Goal: Use online tool/utility: Utilize a website feature to perform a specific function

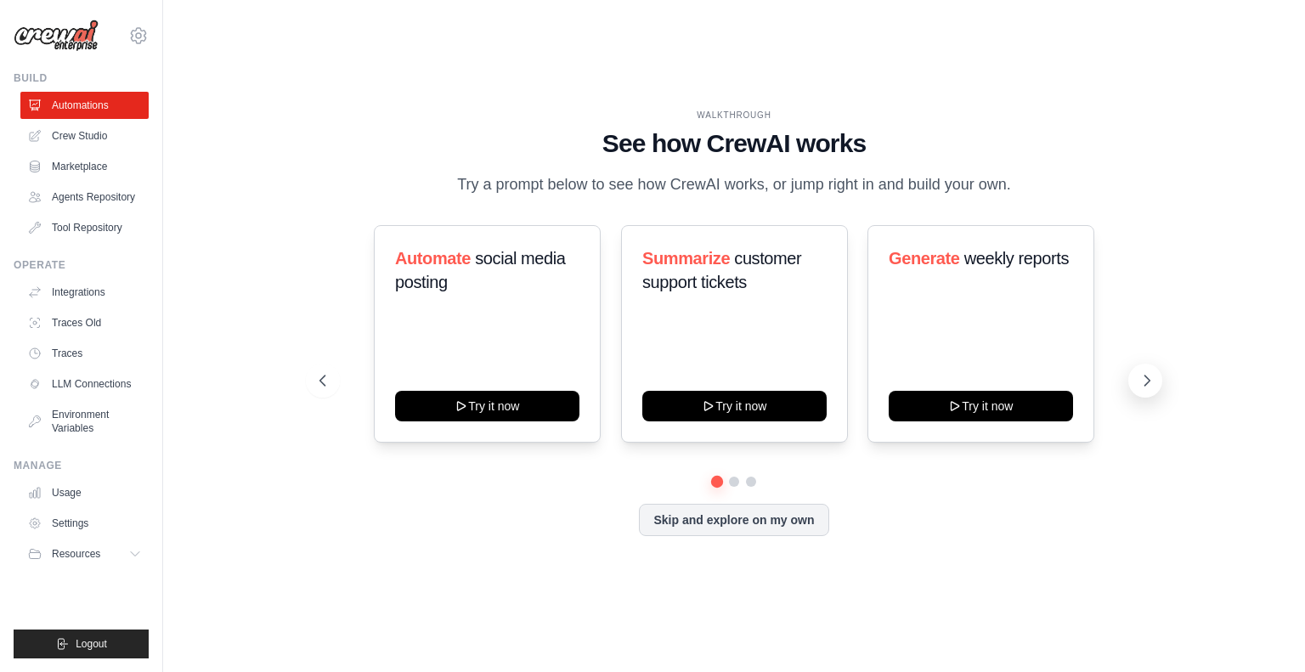
click at [1142, 375] on icon at bounding box center [1146, 380] width 17 height 17
click at [752, 524] on button "Skip and explore on my own" at bounding box center [733, 518] width 189 height 32
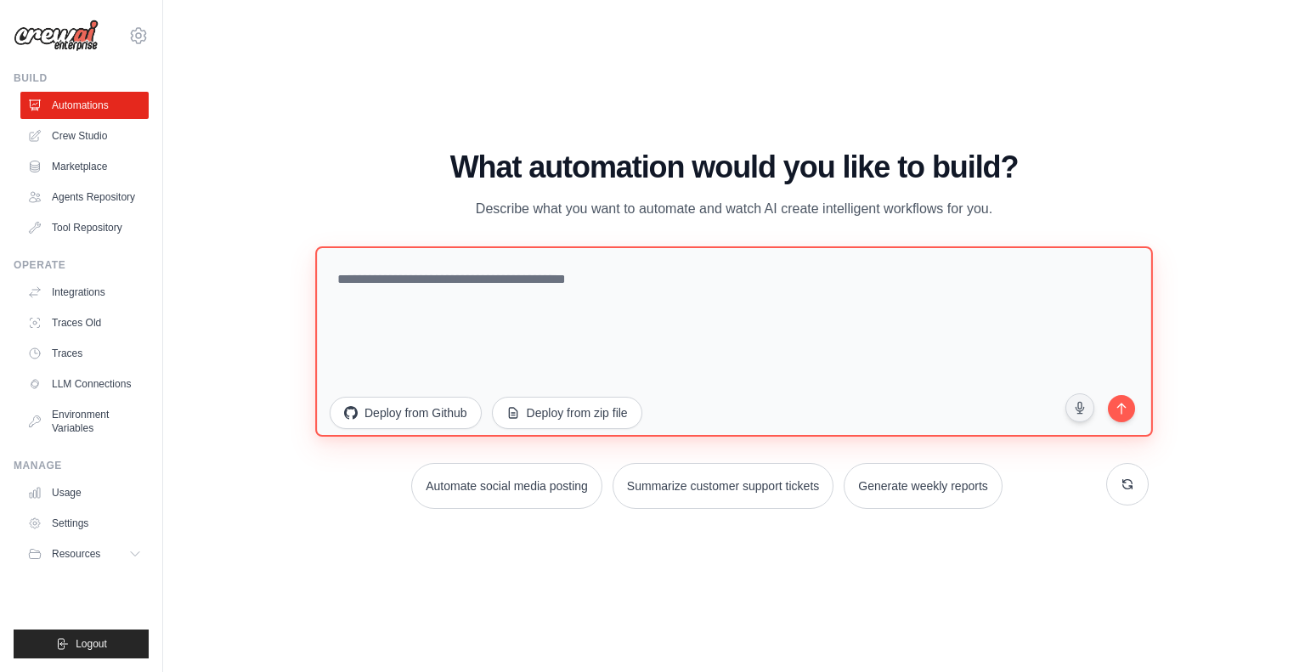
drag, startPoint x: 462, startPoint y: 288, endPoint x: 504, endPoint y: 282, distance: 42.0
click at [462, 288] on textarea at bounding box center [733, 340] width 837 height 190
paste textarea "**********"
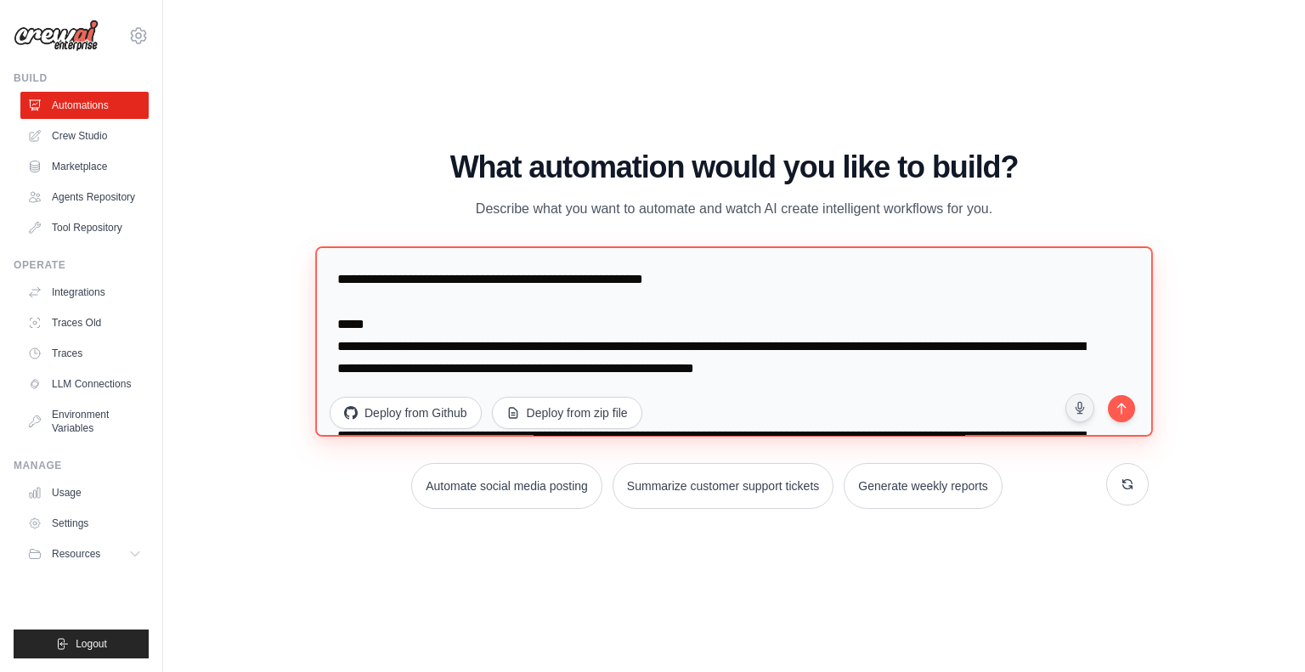
scroll to position [2371, 0]
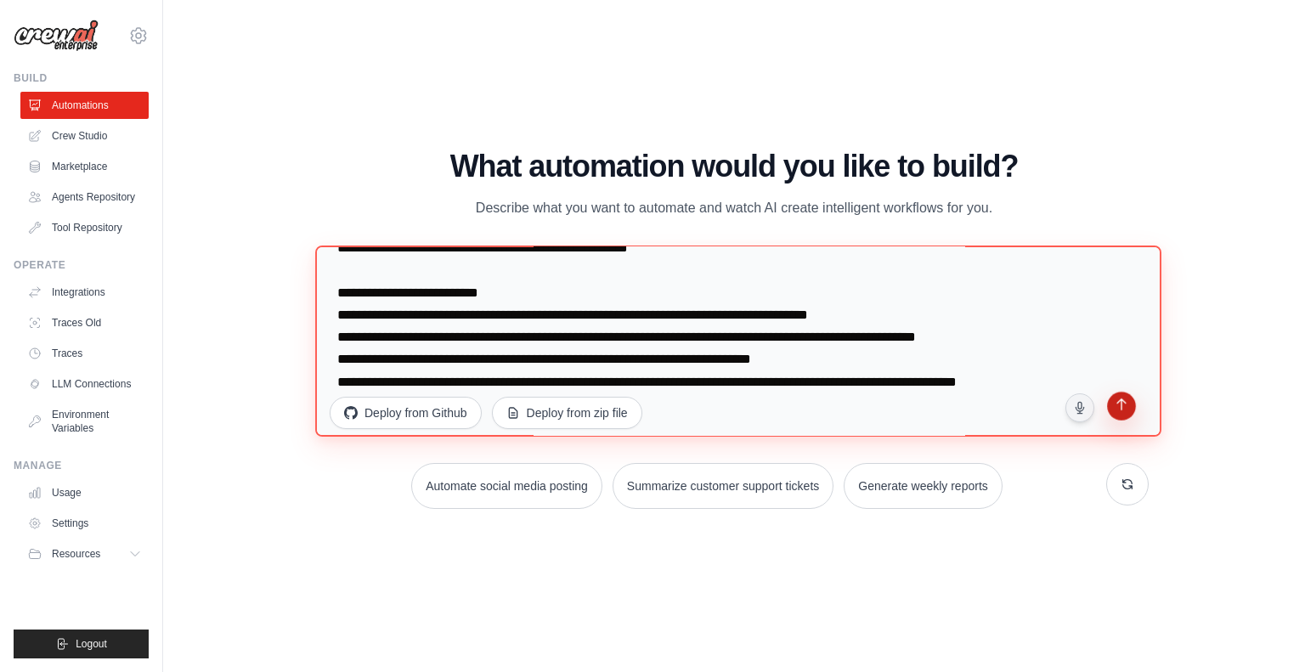
type textarea "**********"
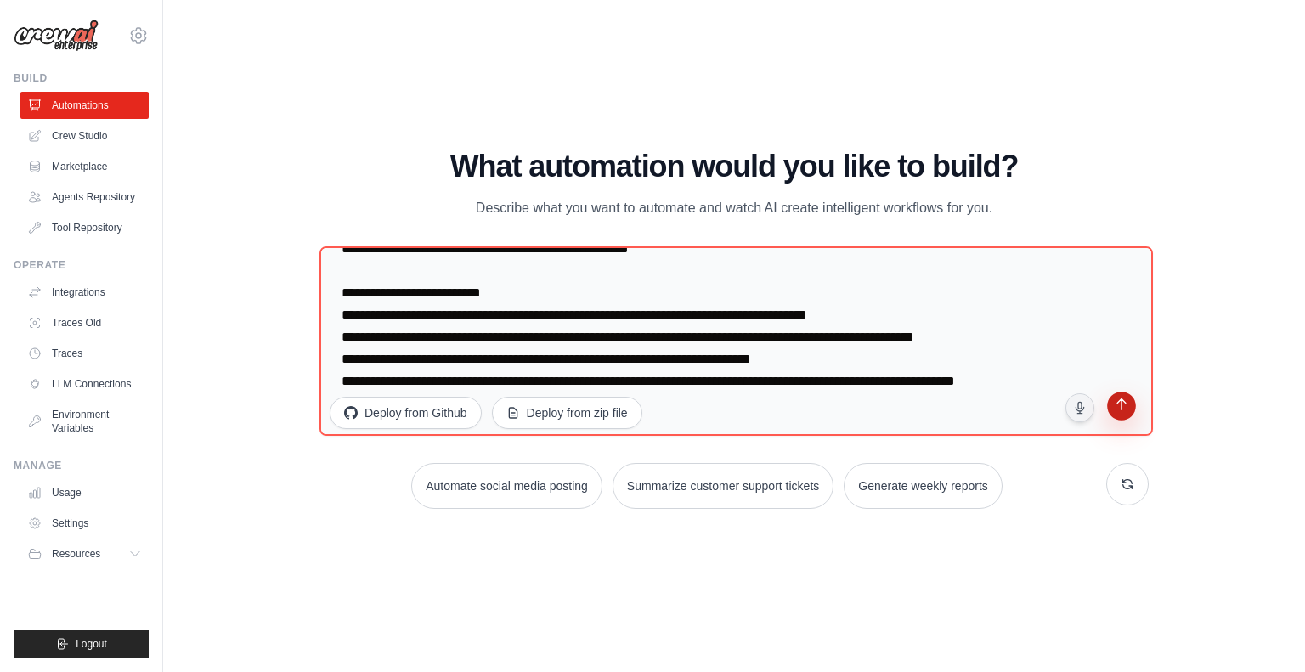
click at [1117, 406] on icon "submit" at bounding box center [1121, 406] width 16 height 16
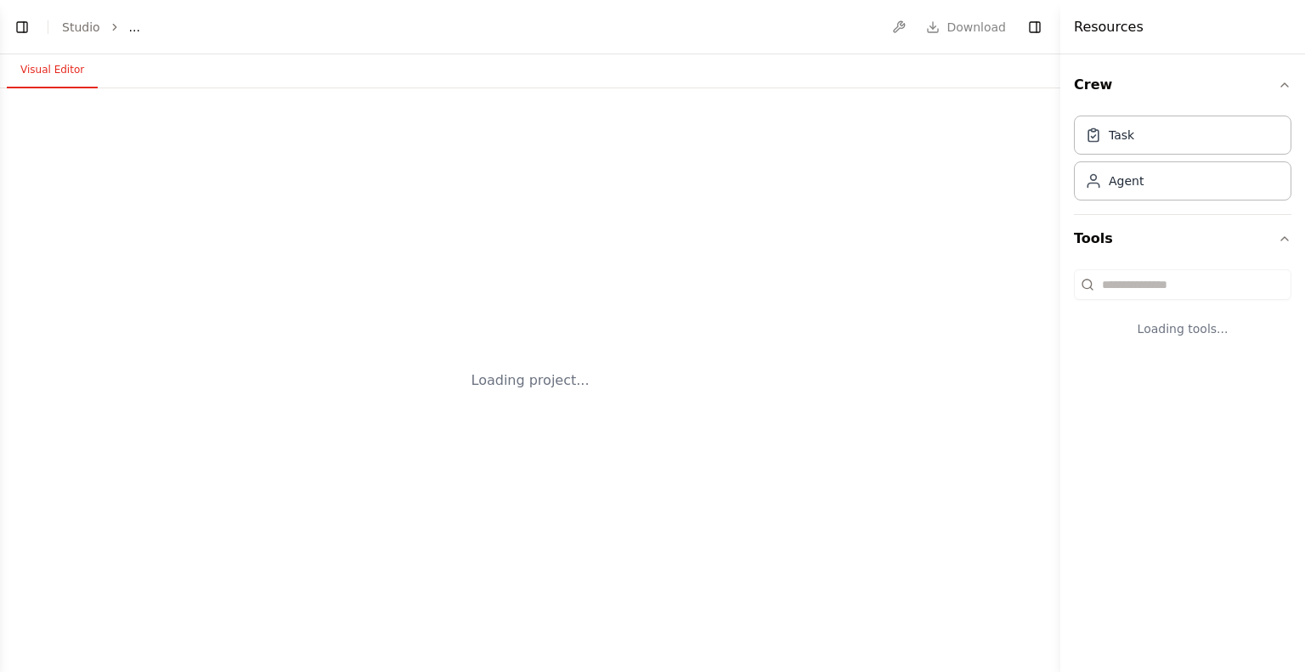
select select "****"
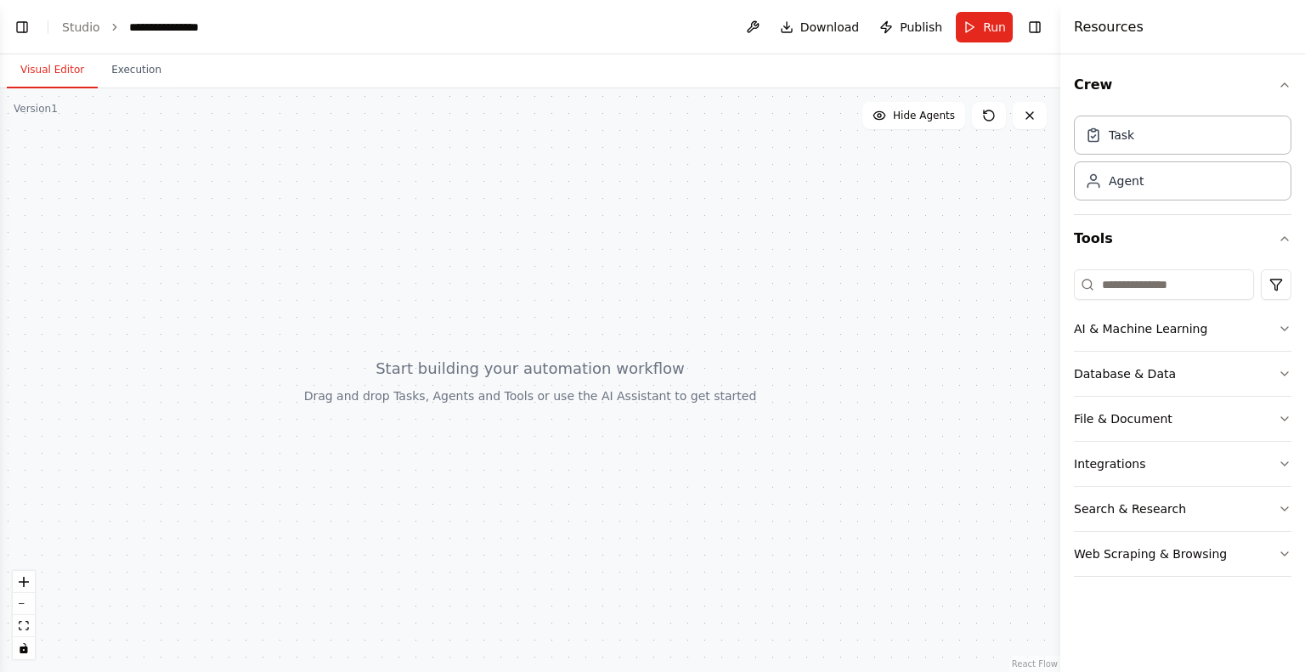
scroll to position [1455, 0]
click at [954, 74] on div "Visual Editor Execution" at bounding box center [530, 71] width 1060 height 34
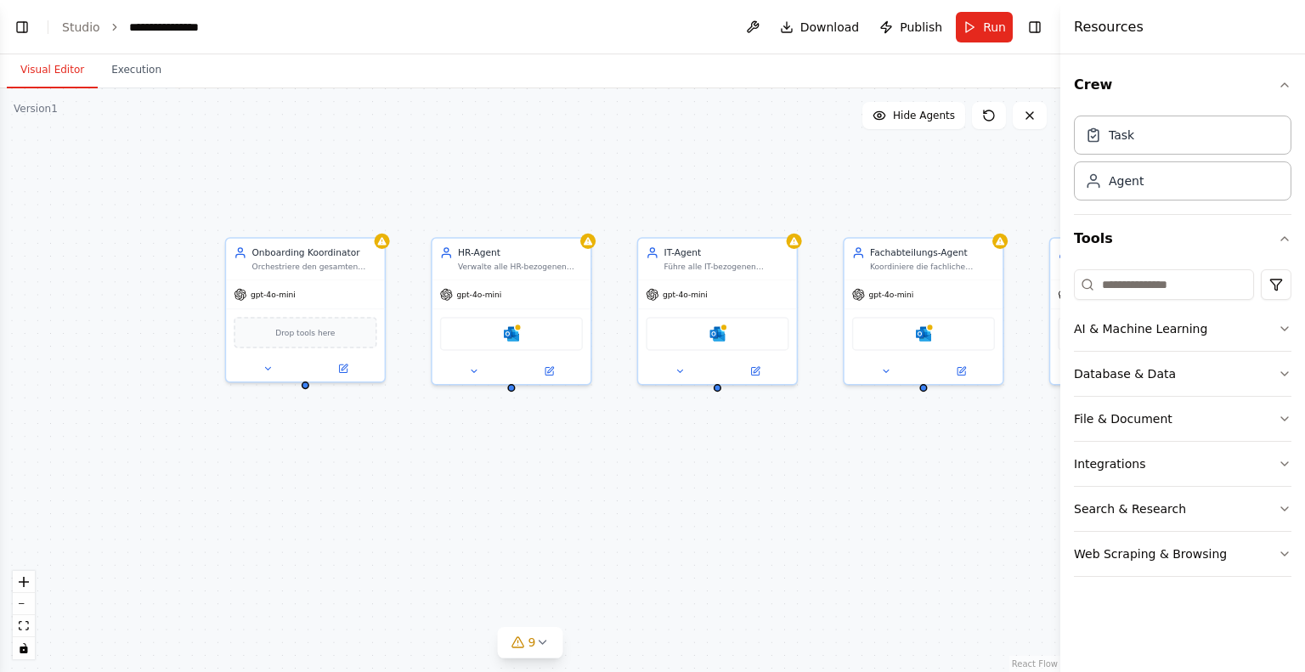
scroll to position [2202, 0]
click at [26, 26] on button "Toggle Left Sidebar" at bounding box center [22, 27] width 24 height 24
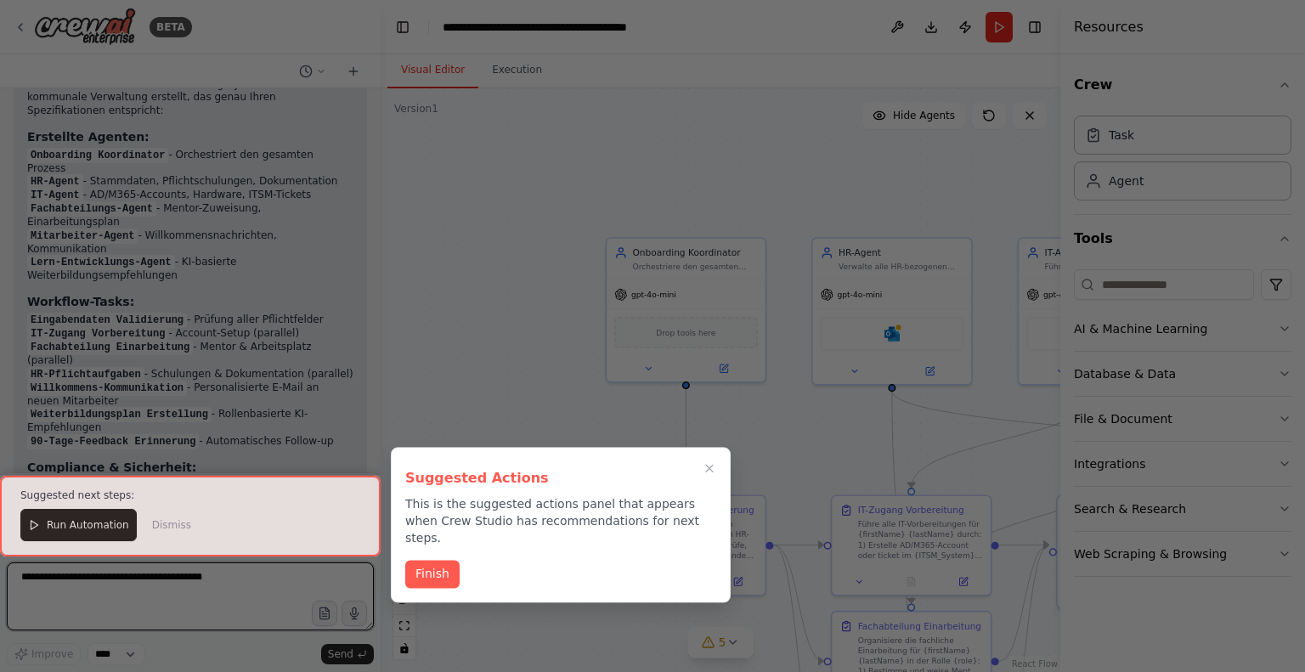
scroll to position [3448, 0]
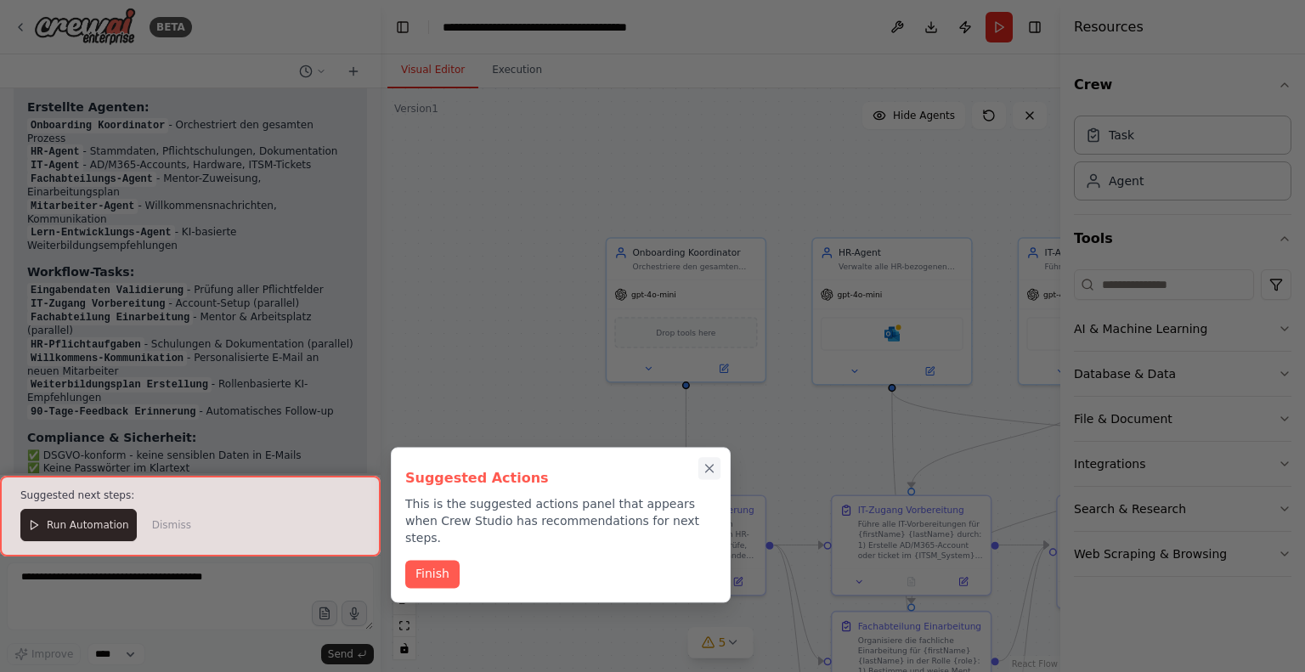
click at [712, 470] on icon "Close walkthrough" at bounding box center [710, 469] width 8 height 8
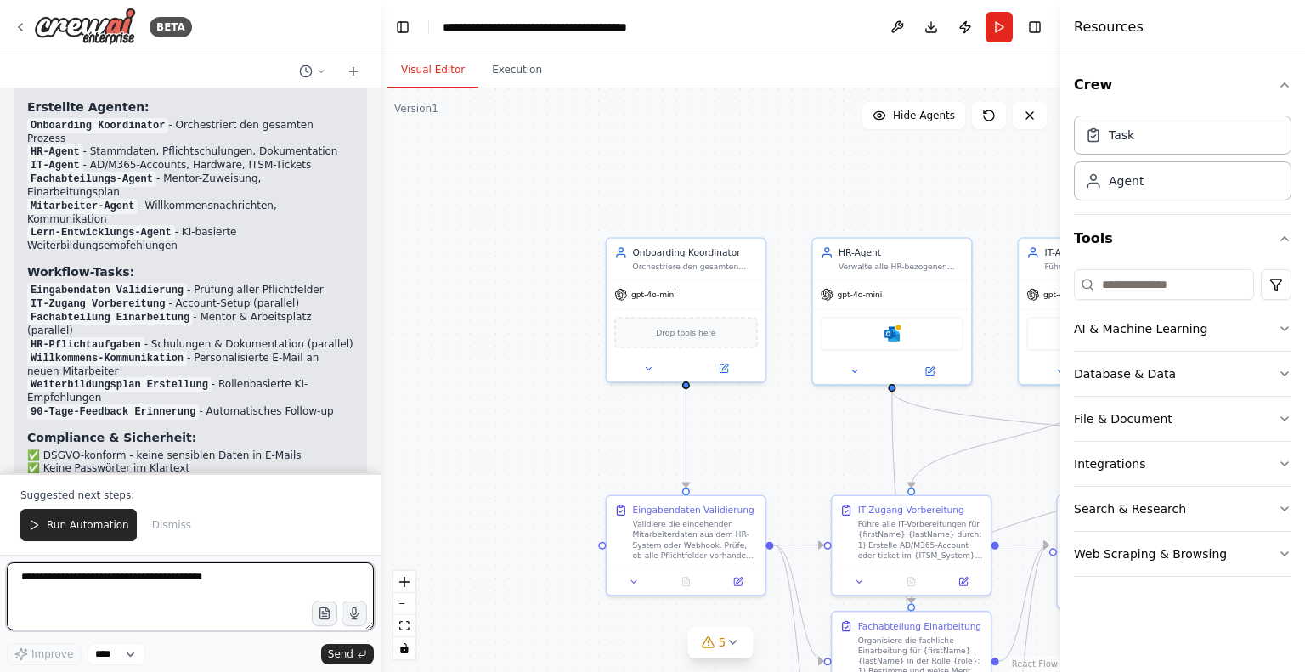
click at [188, 580] on textarea at bounding box center [190, 596] width 367 height 68
type textarea "**********"
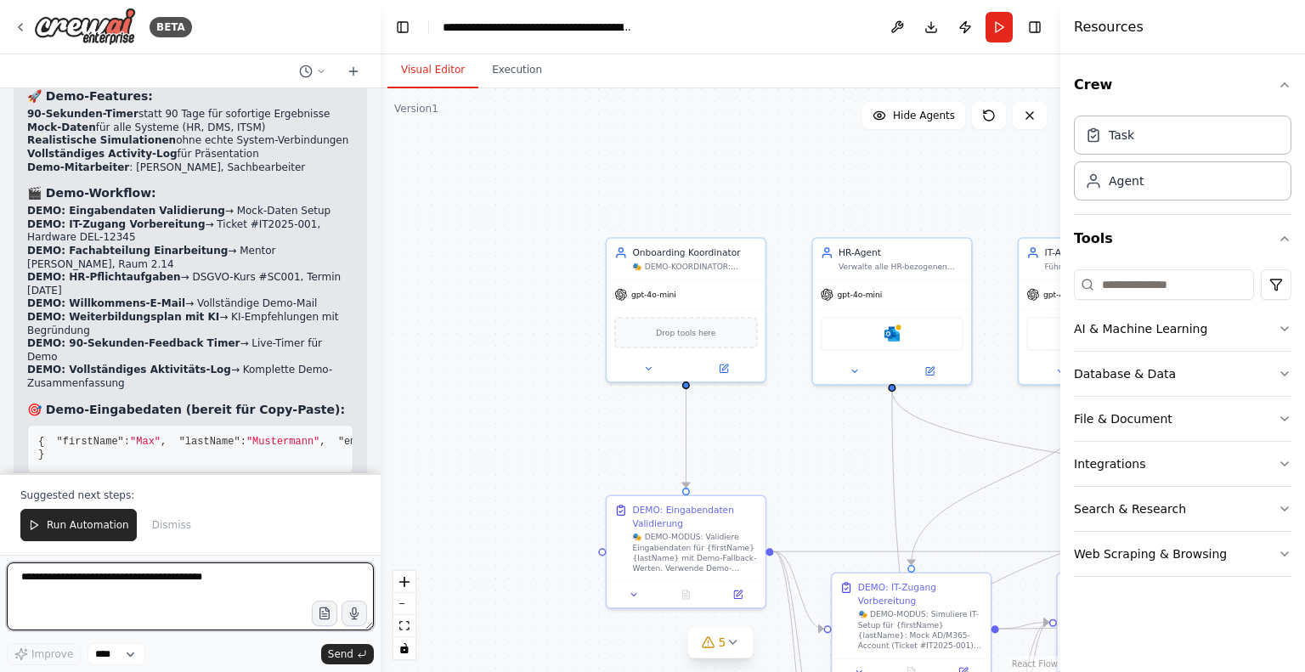
scroll to position [5169, 0]
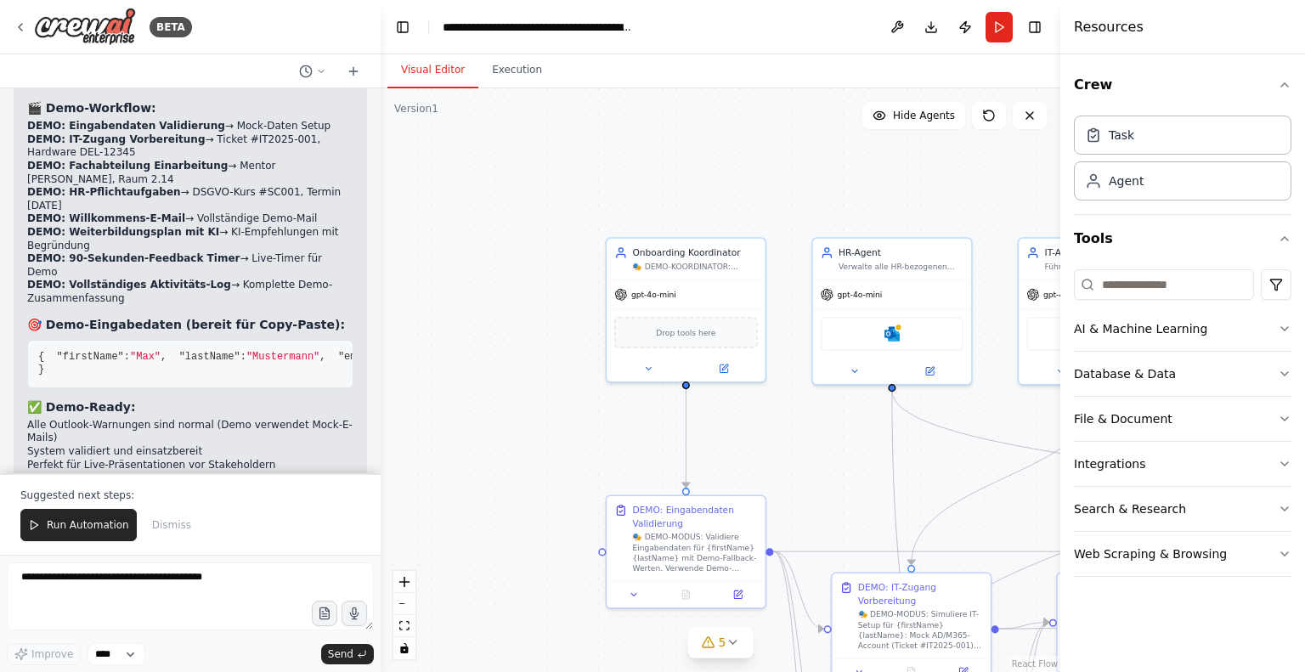
click at [925, 169] on div ".deletable-edge-delete-btn { width: 20px; height: 20px; border: 0px solid #ffff…" at bounding box center [720, 380] width 679 height 584
drag, startPoint x: 925, startPoint y: 169, endPoint x: 650, endPoint y: 161, distance: 275.3
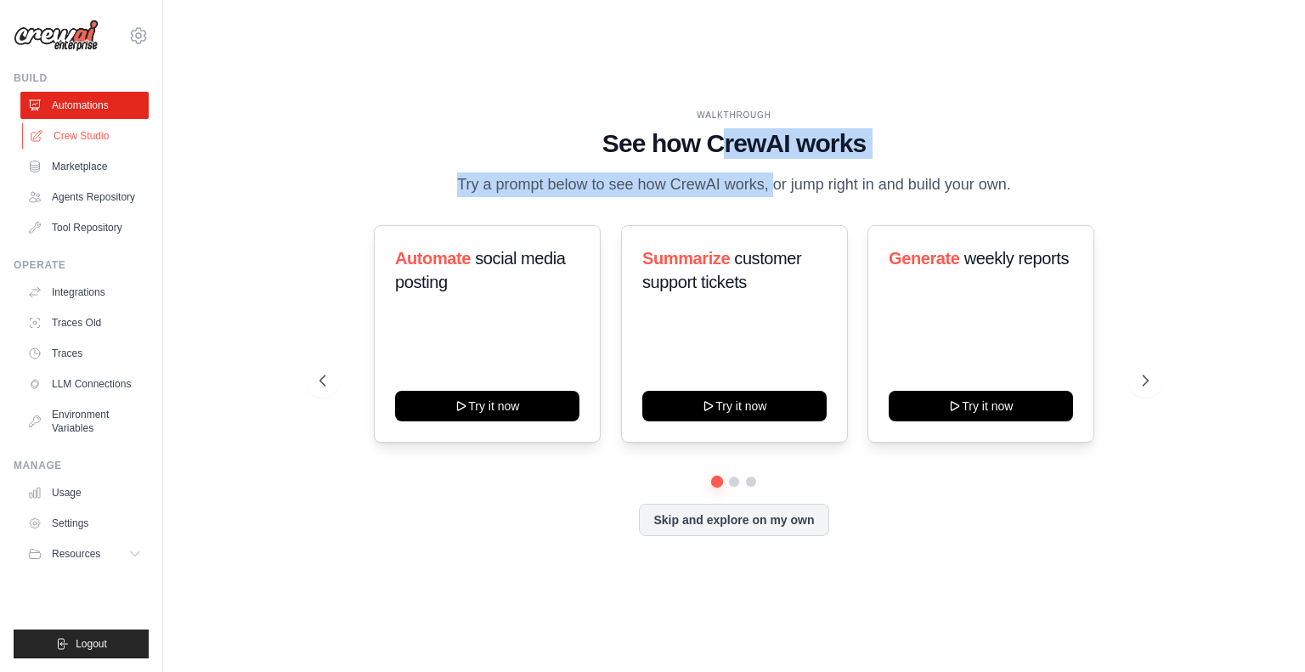
click at [77, 134] on link "Crew Studio" at bounding box center [86, 135] width 128 height 27
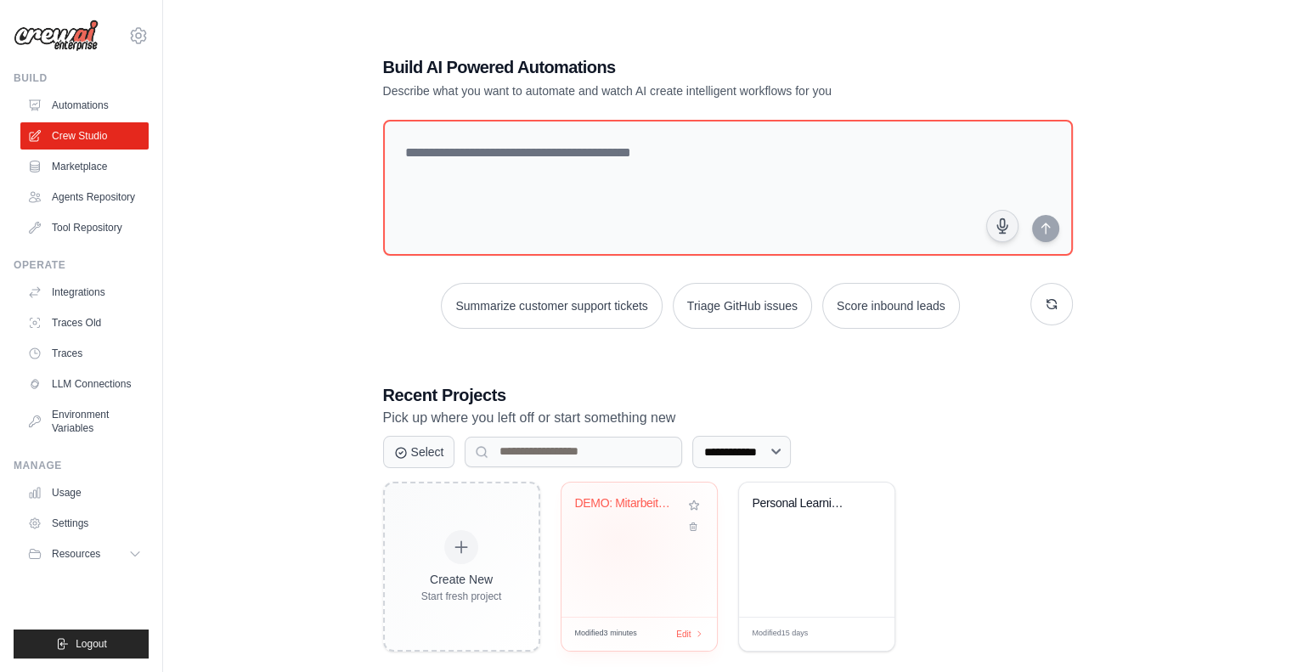
click at [618, 533] on div "DEMO: Mitarbeiter-Onboarding Kommun..." at bounding box center [638, 549] width 155 height 134
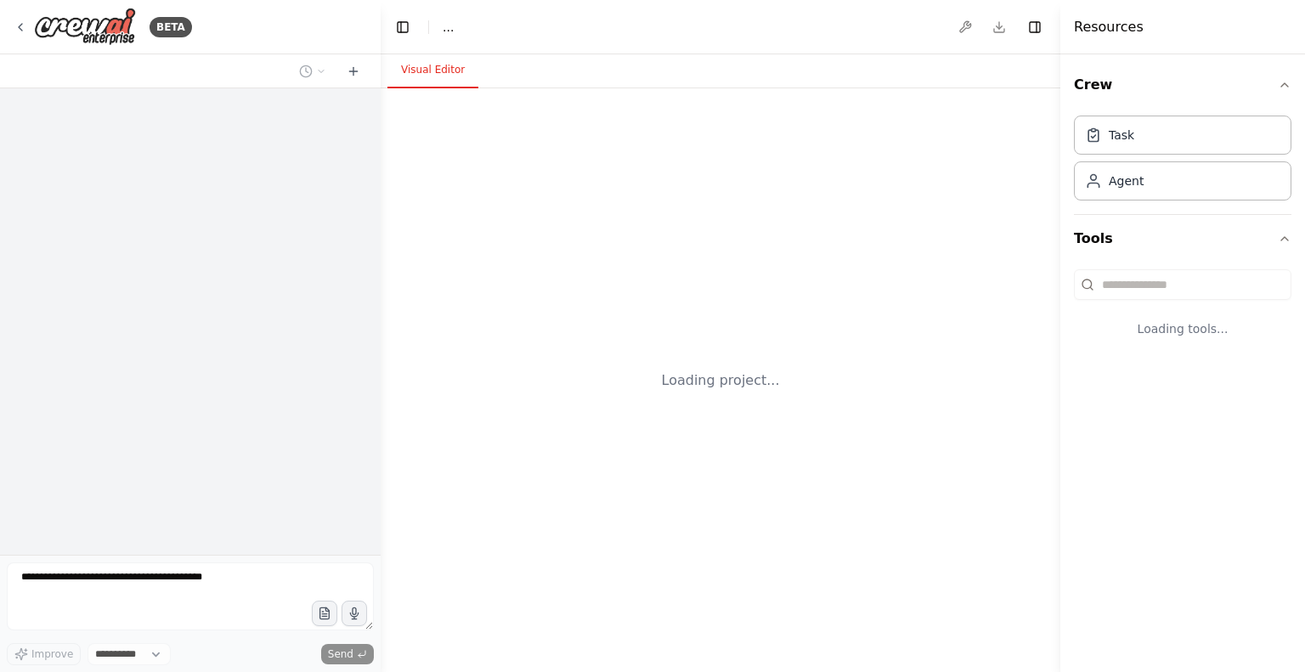
select select "****"
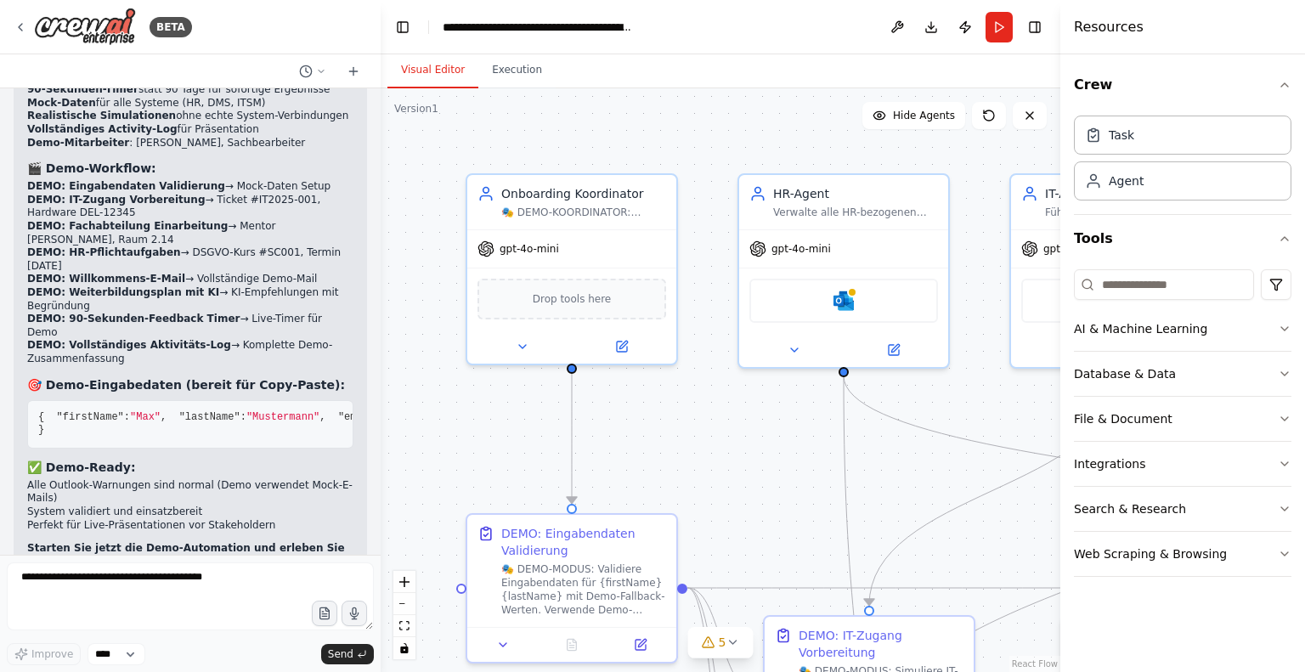
scroll to position [5089, 0]
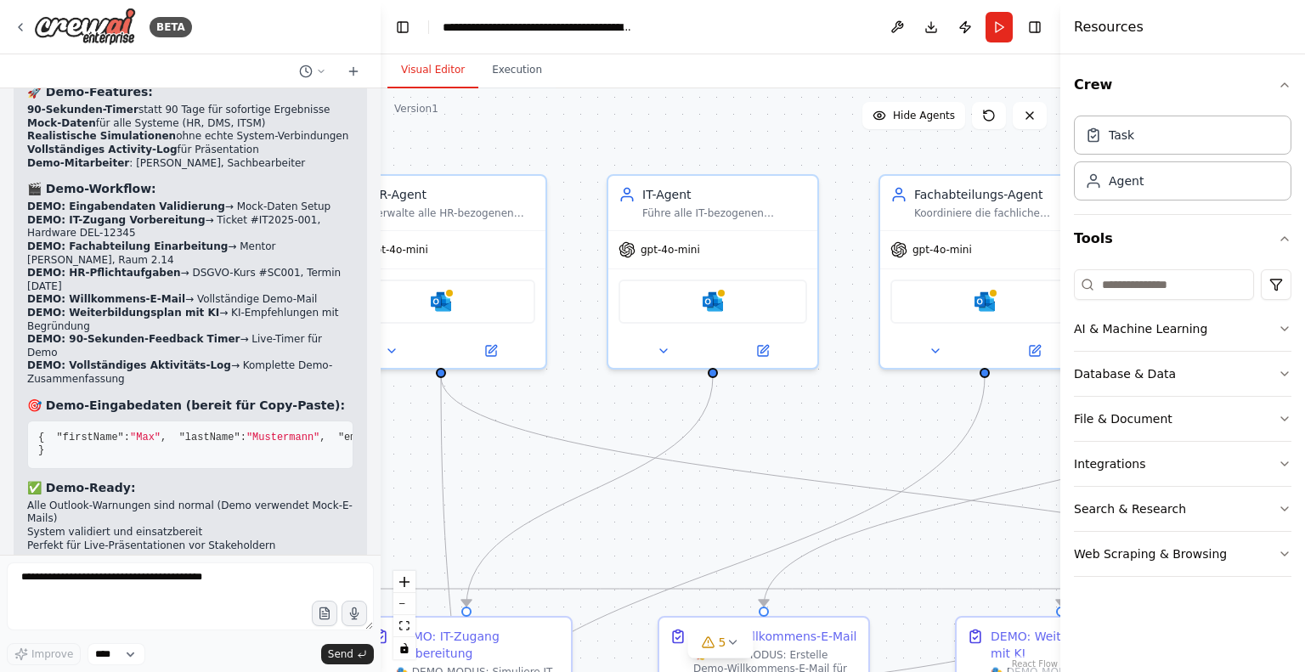
drag, startPoint x: 753, startPoint y: 114, endPoint x: 349, endPoint y: 115, distance: 403.4
click at [349, 115] on div "BETA Titel: Mitarbeiter-Onboarding & Weiterentwicklung ([URL]) Ziel: Automatisi…" at bounding box center [652, 336] width 1305 height 672
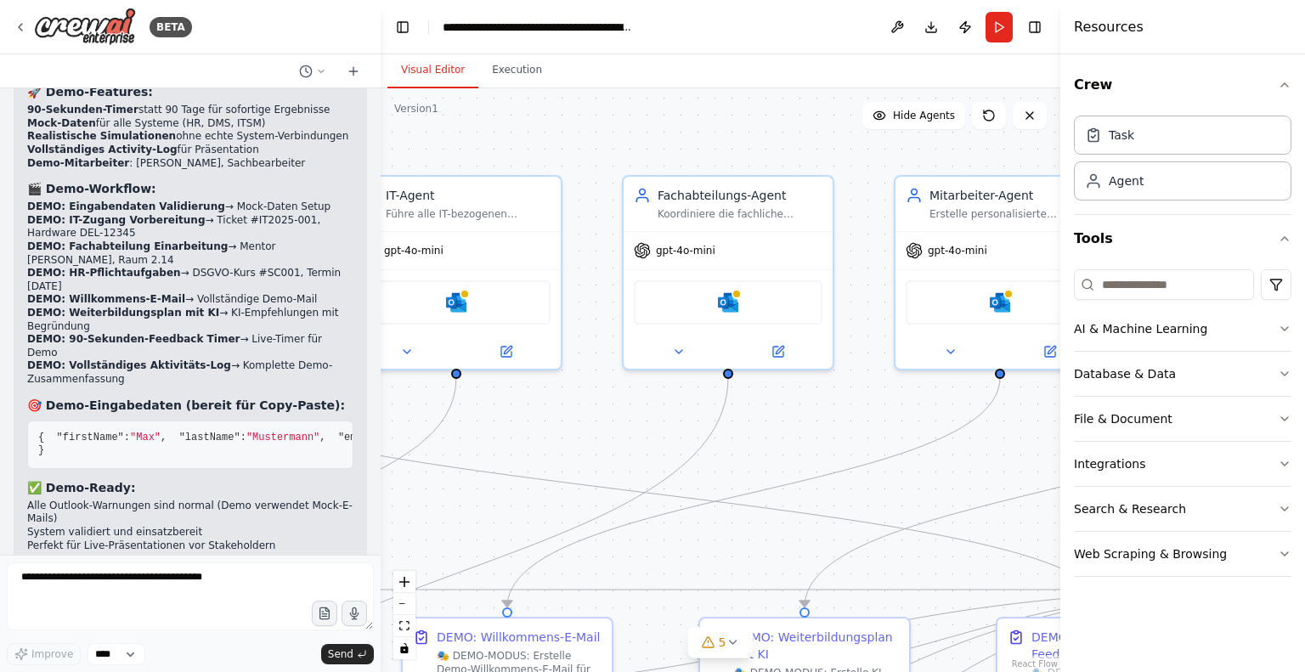
drag, startPoint x: 747, startPoint y: 149, endPoint x: 523, endPoint y: 144, distance: 223.4
click at [523, 144] on div ".deletable-edge-delete-btn { width: 20px; height: 20px; border: 0px solid #ffff…" at bounding box center [720, 380] width 679 height 584
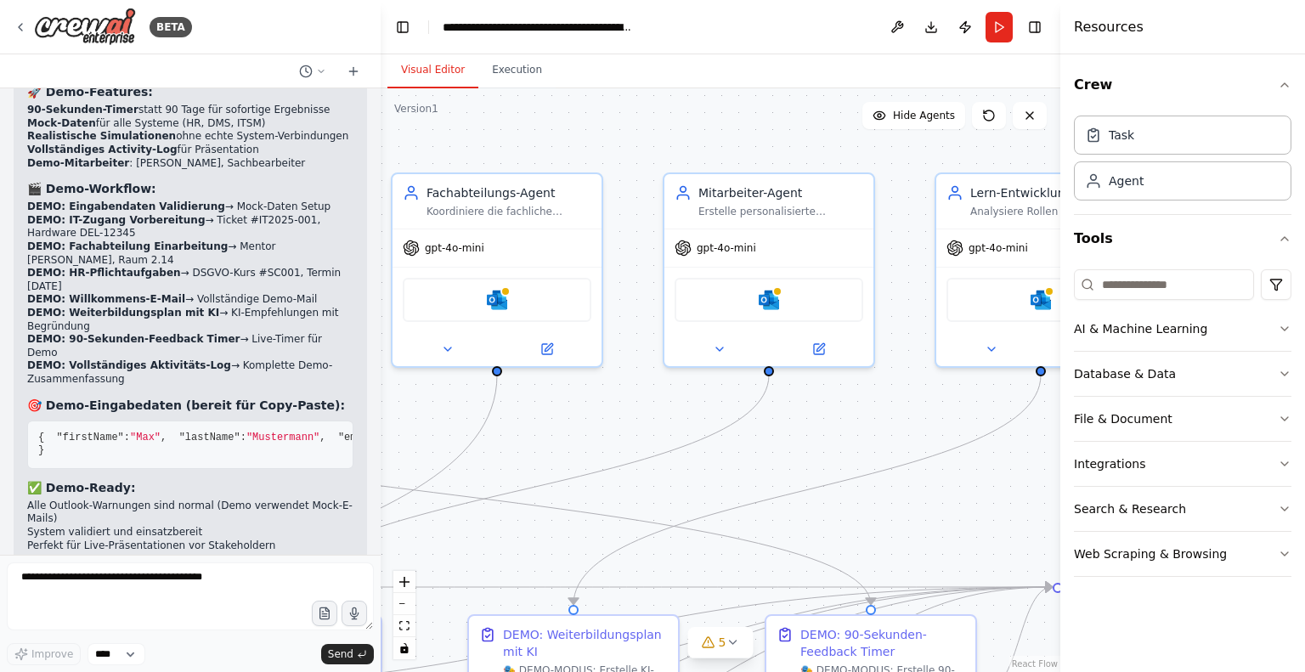
drag, startPoint x: 786, startPoint y: 132, endPoint x: 482, endPoint y: 130, distance: 303.2
click at [482, 130] on div ".deletable-edge-delete-btn { width: 20px; height: 20px; border: 0px solid #ffff…" at bounding box center [720, 380] width 679 height 584
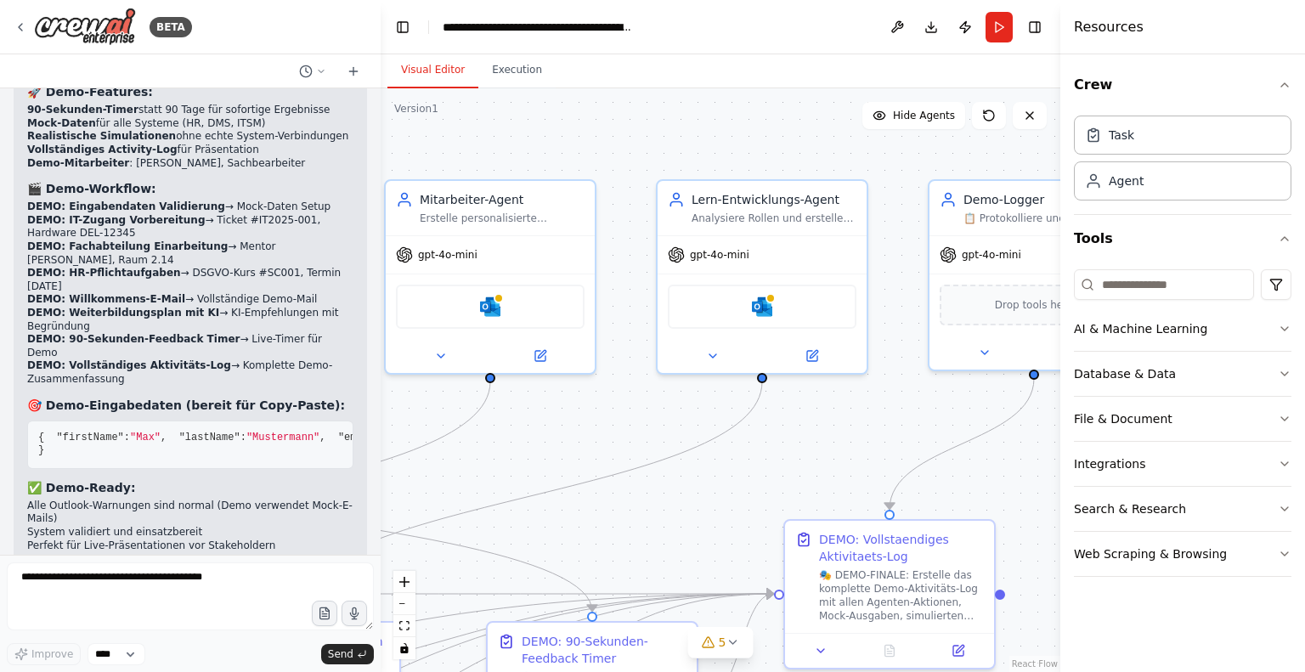
drag, startPoint x: 788, startPoint y: 142, endPoint x: 499, endPoint y: 139, distance: 288.8
click at [500, 140] on div ".deletable-edge-delete-btn { width: 20px; height: 20px; border: 0px solid #ffff…" at bounding box center [720, 380] width 679 height 584
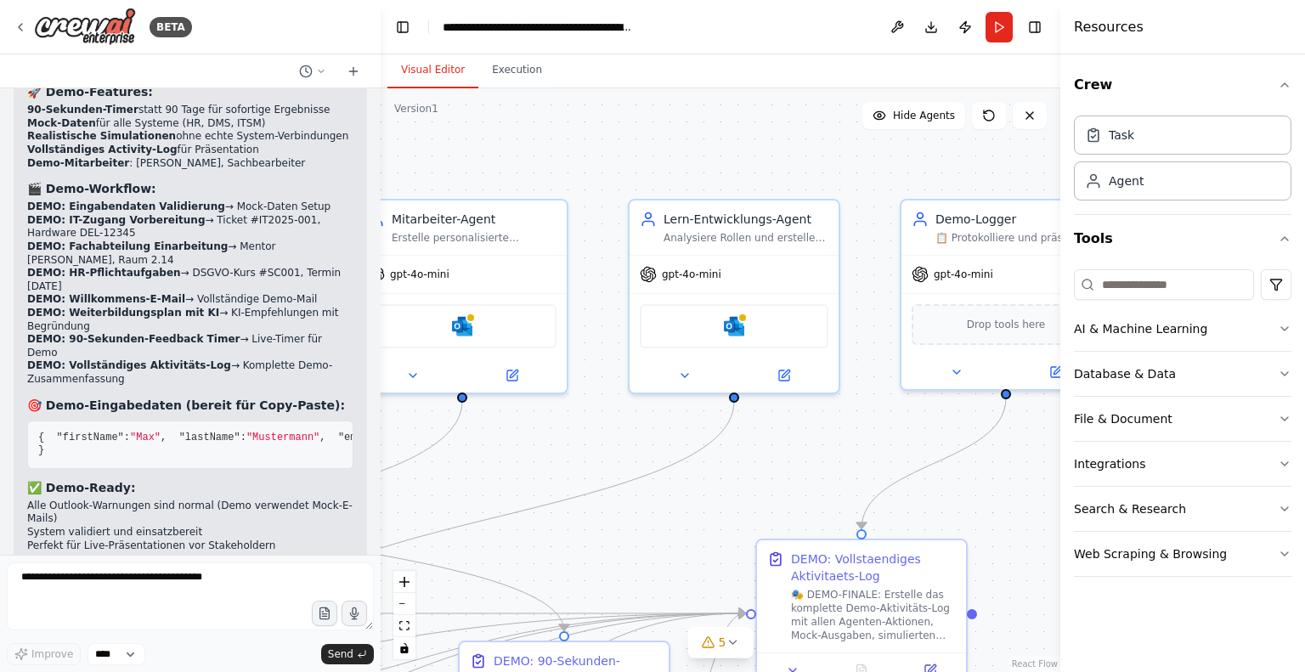
drag, startPoint x: 787, startPoint y: 135, endPoint x: 894, endPoint y: 166, distance: 112.1
click at [894, 166] on div ".deletable-edge-delete-btn { width: 20px; height: 20px; border: 0px solid #ffff…" at bounding box center [720, 380] width 679 height 584
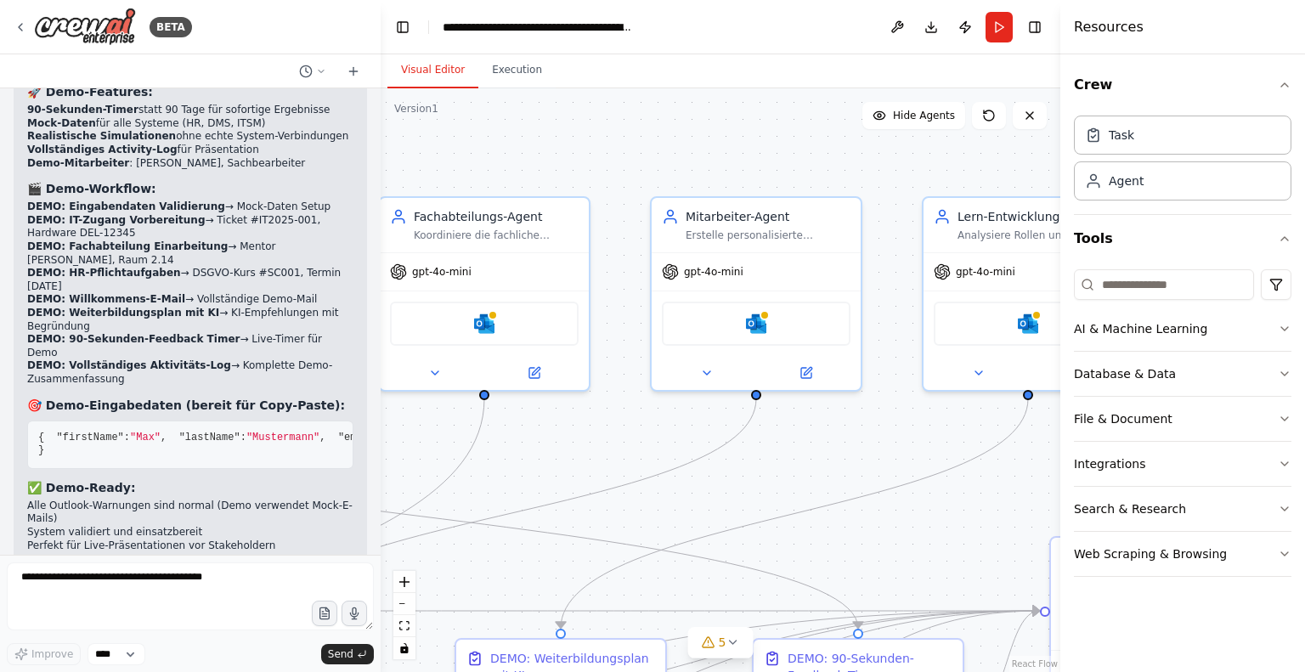
drag, startPoint x: 590, startPoint y: 138, endPoint x: 839, endPoint y: 133, distance: 248.9
click at [839, 133] on div ".deletable-edge-delete-btn { width: 20px; height: 20px; border: 0px solid #ffff…" at bounding box center [720, 380] width 679 height 584
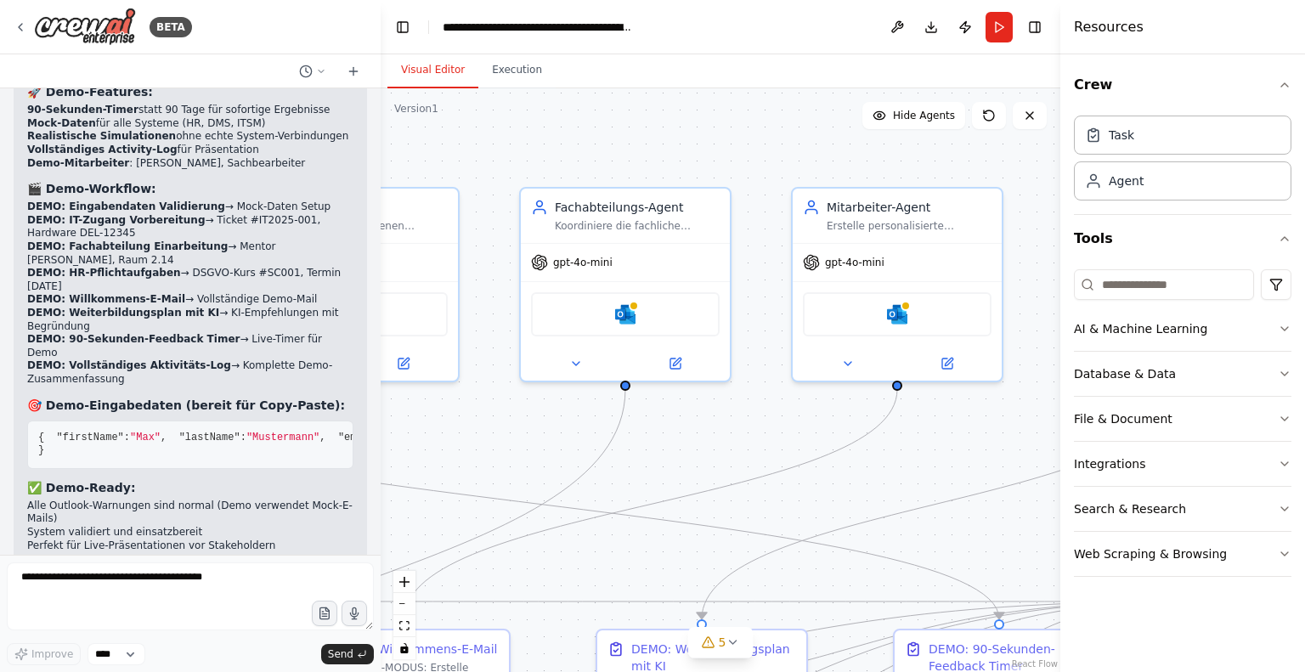
drag, startPoint x: 776, startPoint y: 122, endPoint x: 834, endPoint y: 121, distance: 57.8
click at [834, 121] on div ".deletable-edge-delete-btn { width: 20px; height: 20px; border: 0px solid #ffff…" at bounding box center [720, 380] width 679 height 584
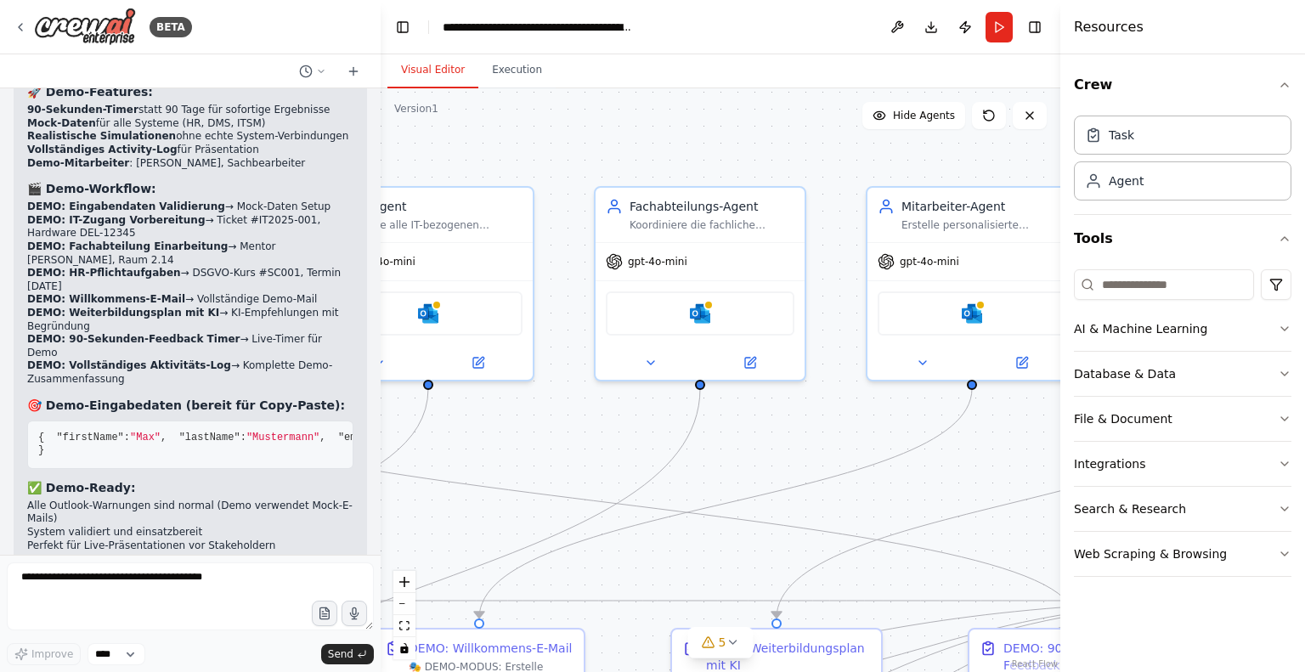
drag, startPoint x: 615, startPoint y: 118, endPoint x: 827, endPoint y: 133, distance: 212.9
click at [827, 133] on div ".deletable-edge-delete-btn { width: 20px; height: 20px; border: 0px solid #ffff…" at bounding box center [720, 380] width 679 height 584
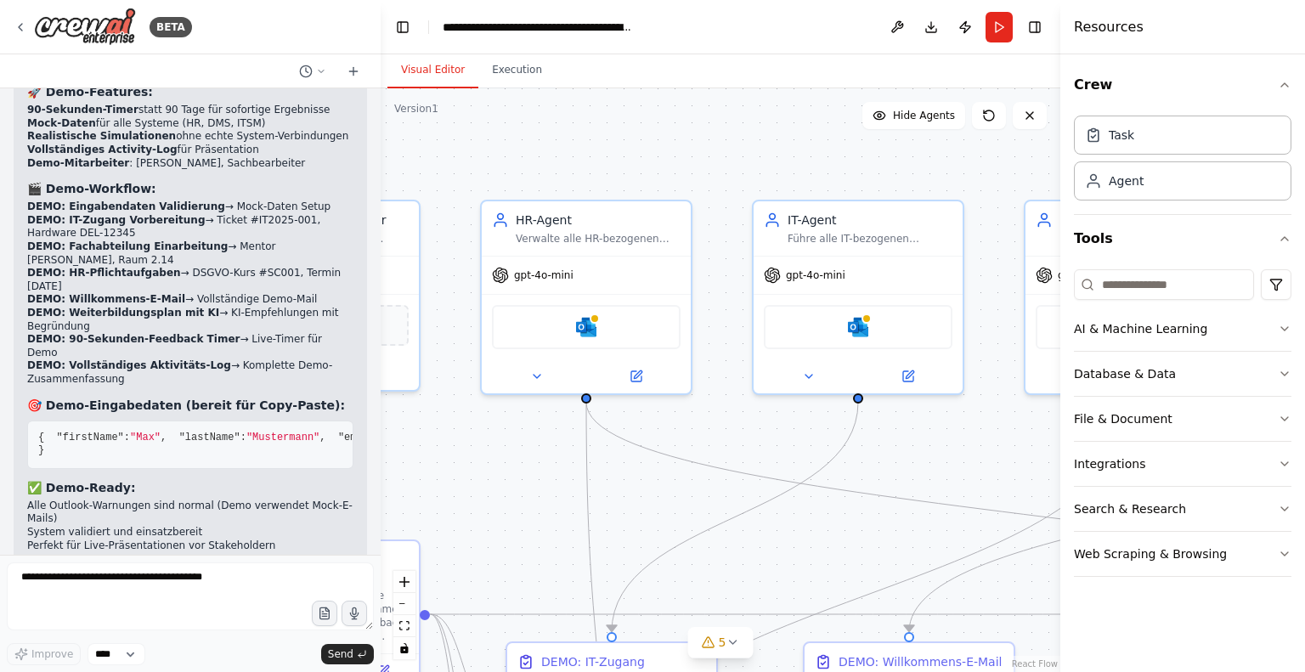
drag, startPoint x: 662, startPoint y: 138, endPoint x: 819, endPoint y: 134, distance: 157.2
click at [819, 134] on div ".deletable-edge-delete-btn { width: 20px; height: 20px; border: 0px solid #ffff…" at bounding box center [720, 380] width 679 height 584
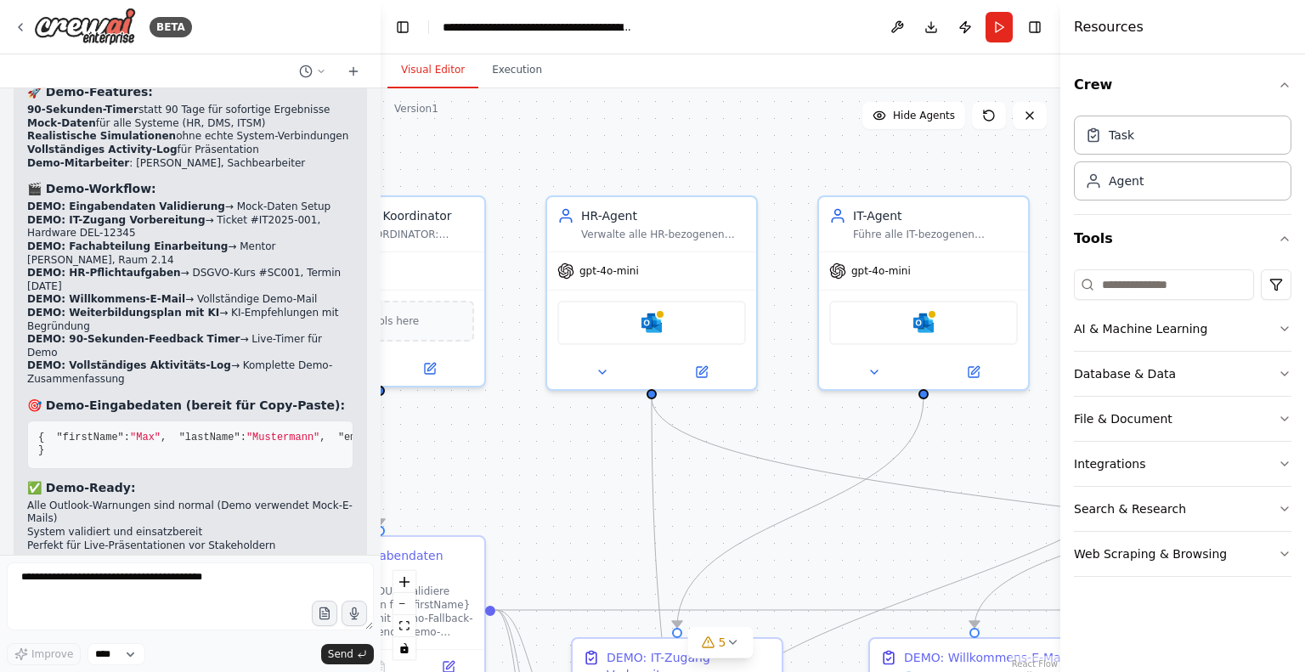
drag, startPoint x: 656, startPoint y: 140, endPoint x: 808, endPoint y: 142, distance: 152.0
click at [831, 138] on div ".deletable-edge-delete-btn { width: 20px; height: 20px; border: 0px solid #ffff…" at bounding box center [720, 380] width 679 height 584
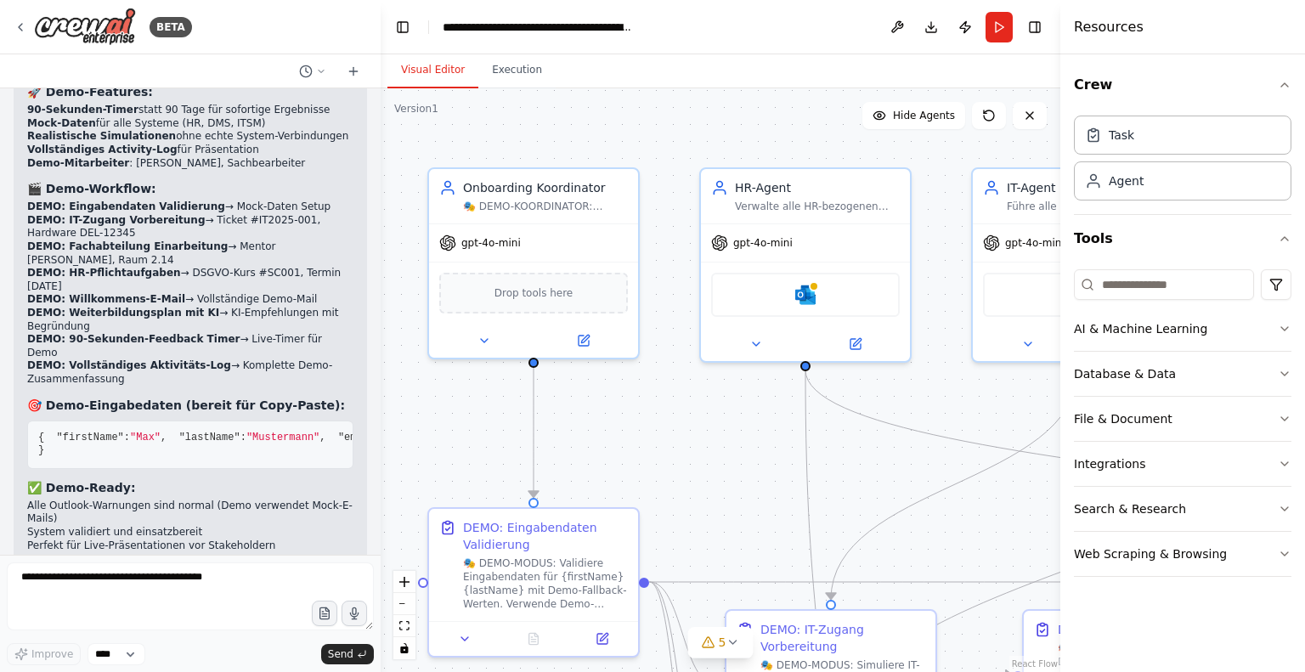
drag, startPoint x: 619, startPoint y: 145, endPoint x: 649, endPoint y: 117, distance: 40.9
click at [649, 117] on div ".deletable-edge-delete-btn { width: 20px; height: 20px; border: 0px solid #ffff…" at bounding box center [720, 380] width 679 height 584
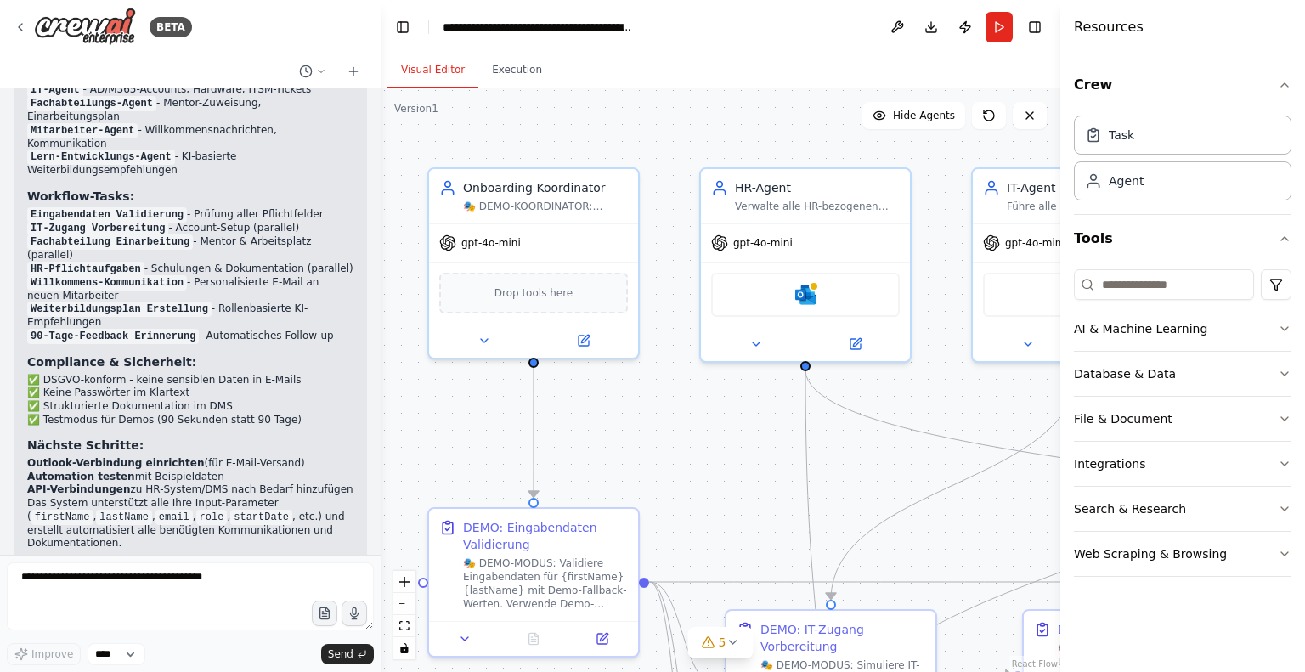
scroll to position [3305, 0]
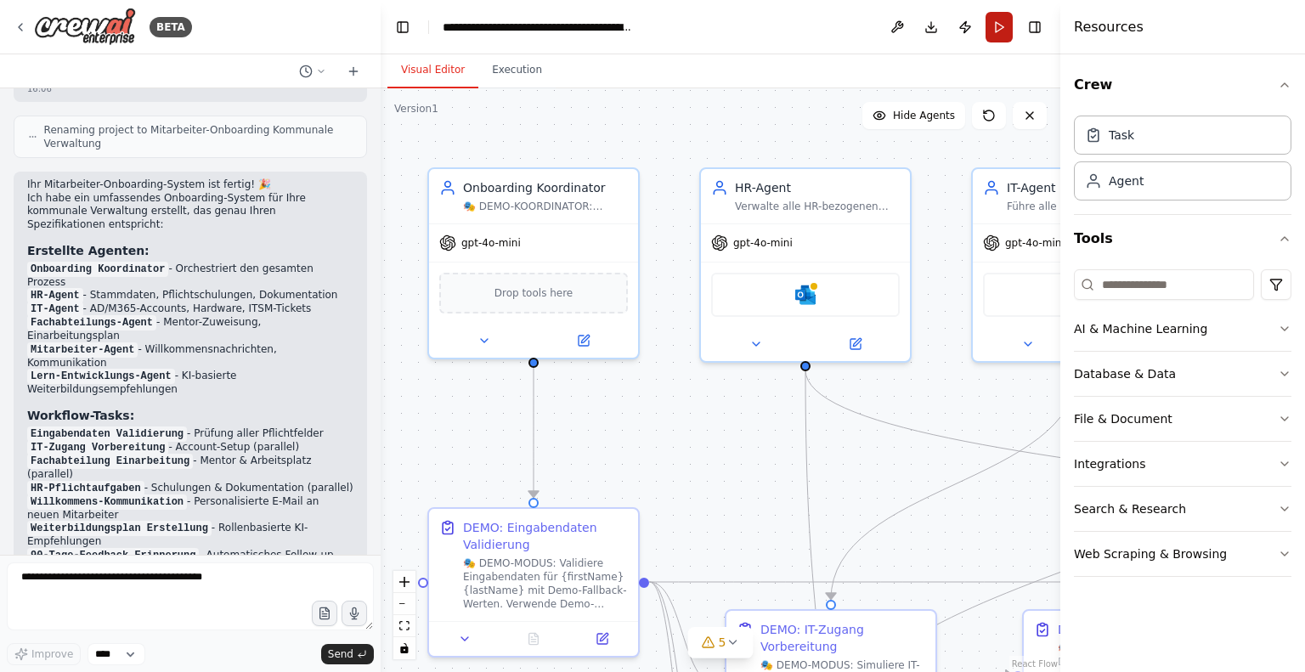
click at [997, 28] on button "Run" at bounding box center [998, 27] width 27 height 31
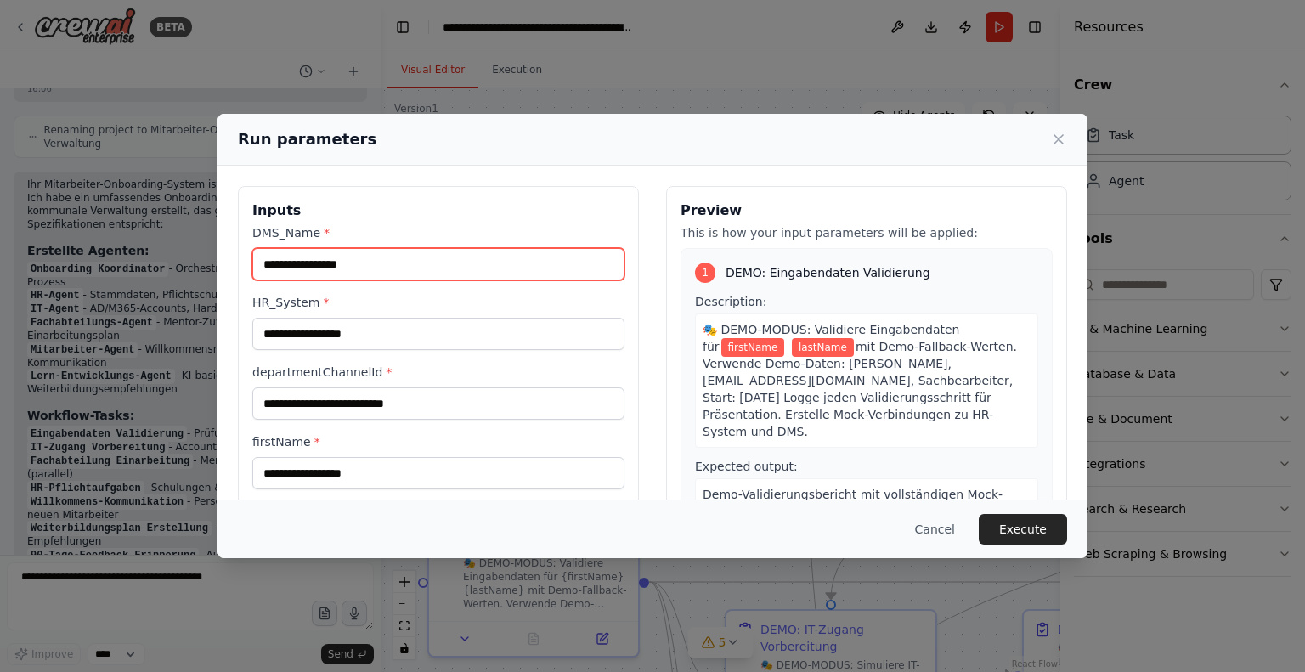
click at [505, 262] on input "DMS_Name *" at bounding box center [438, 264] width 372 height 32
type input "**********"
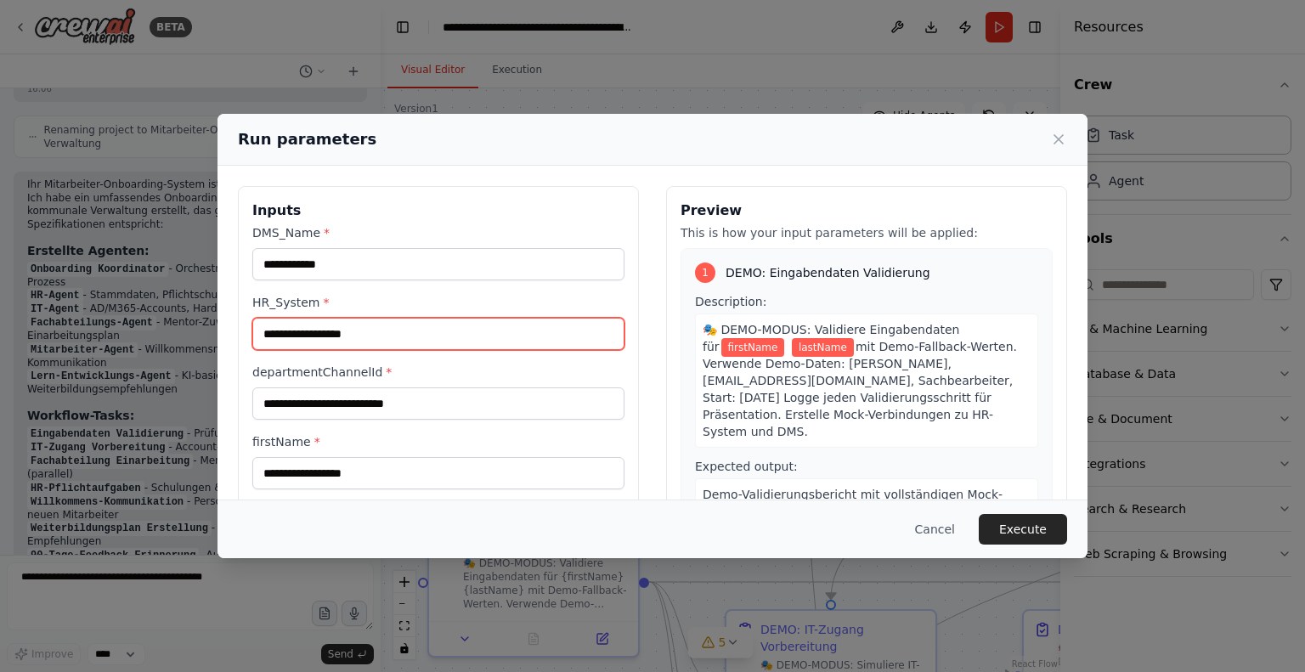
click at [429, 333] on input "HR_System *" at bounding box center [438, 334] width 372 height 32
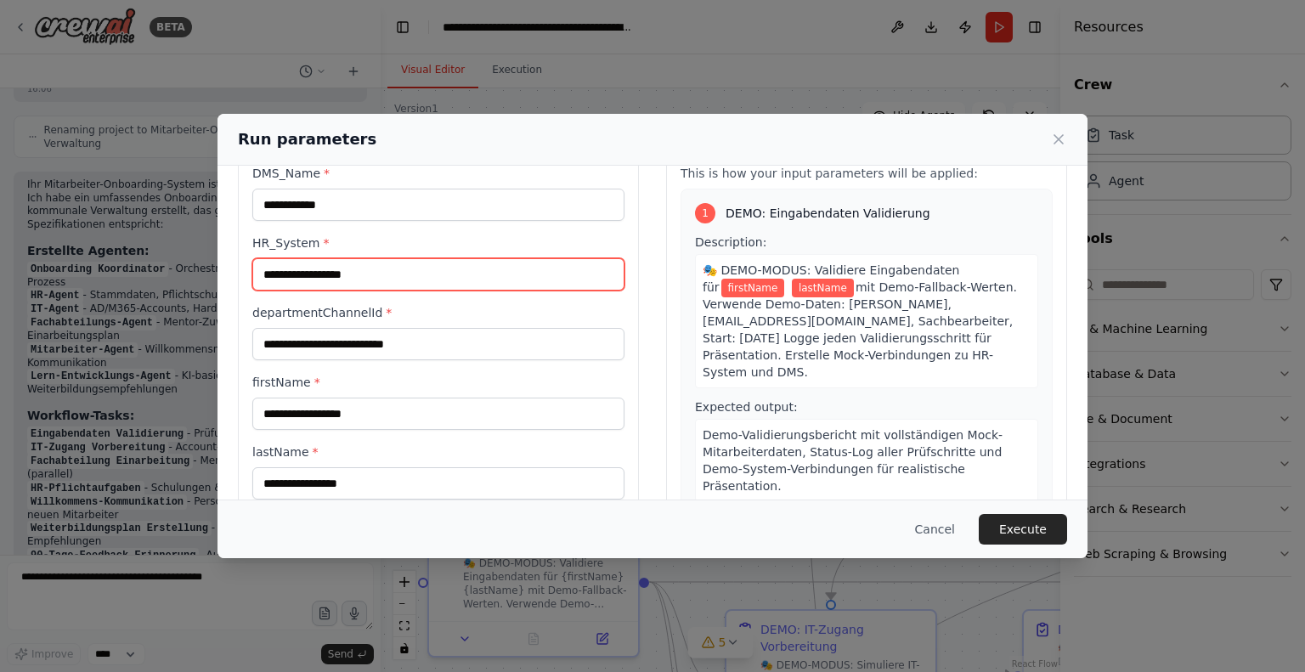
scroll to position [85, 0]
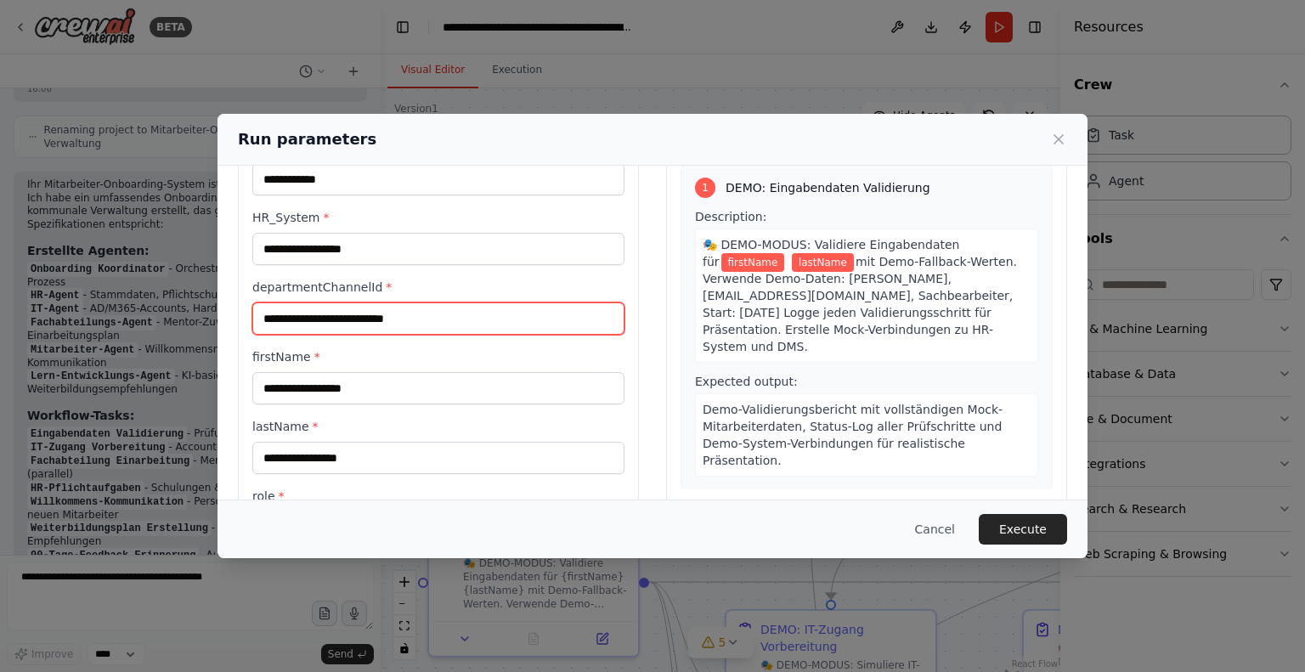
click at [438, 322] on input "departmentChannelId *" at bounding box center [438, 318] width 372 height 32
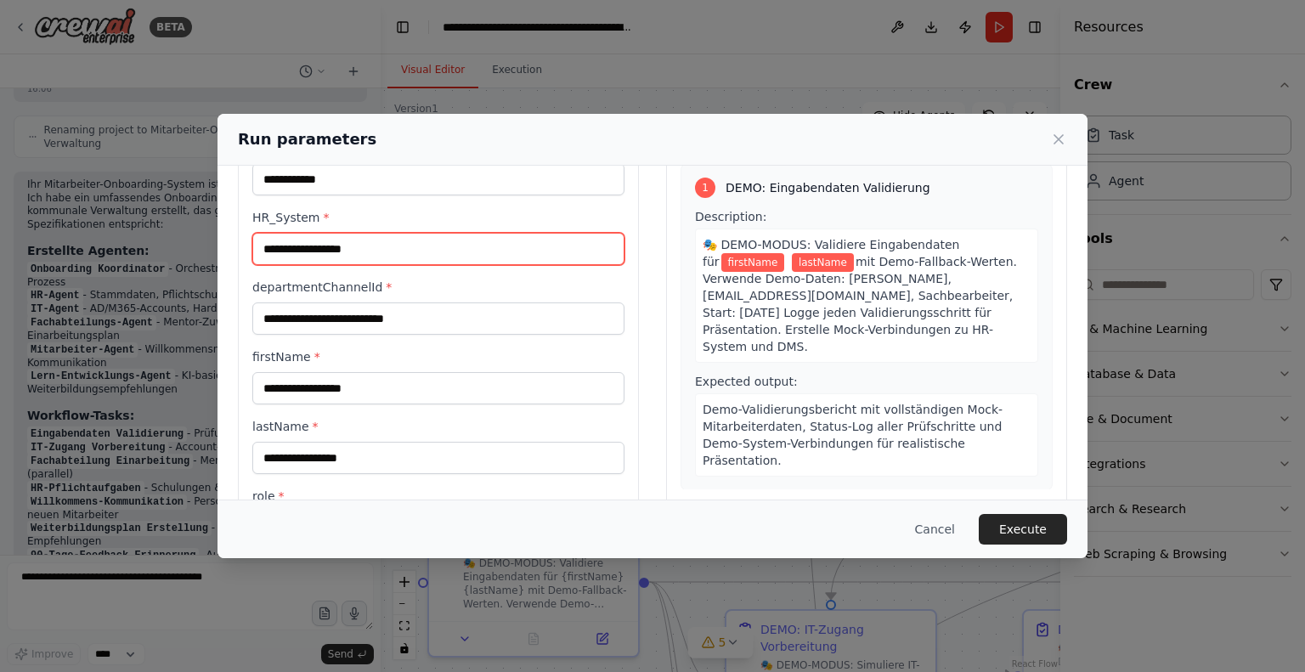
click at [448, 234] on input "HR_System *" at bounding box center [438, 249] width 372 height 32
click at [371, 217] on label "HR_System *" at bounding box center [438, 217] width 372 height 17
click at [371, 233] on input "HR_System *" at bounding box center [438, 249] width 372 height 32
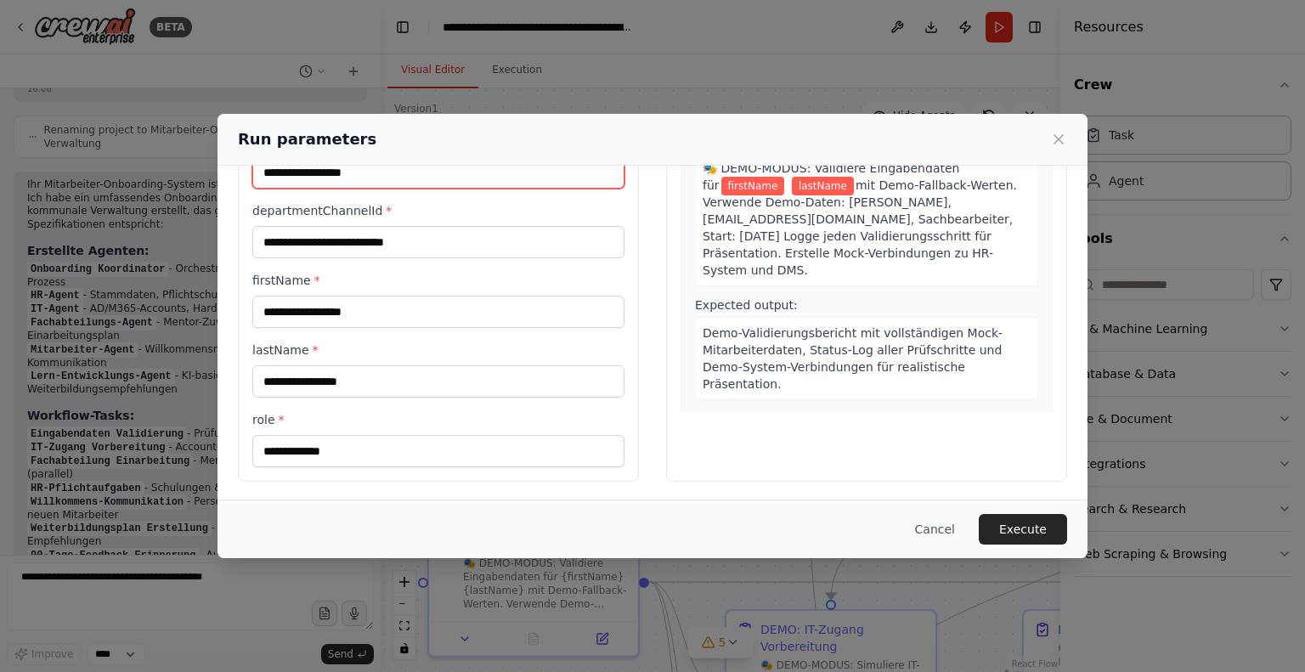
scroll to position [76, 0]
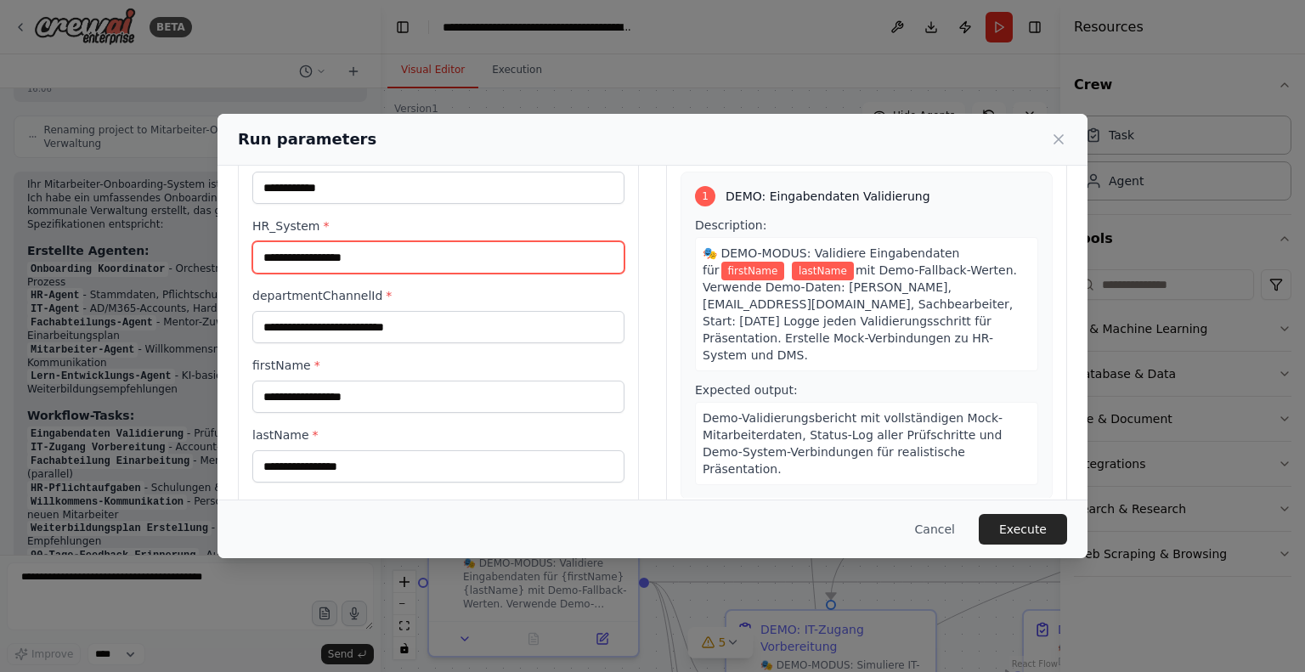
click at [391, 259] on input "HR_System *" at bounding box center [438, 257] width 372 height 32
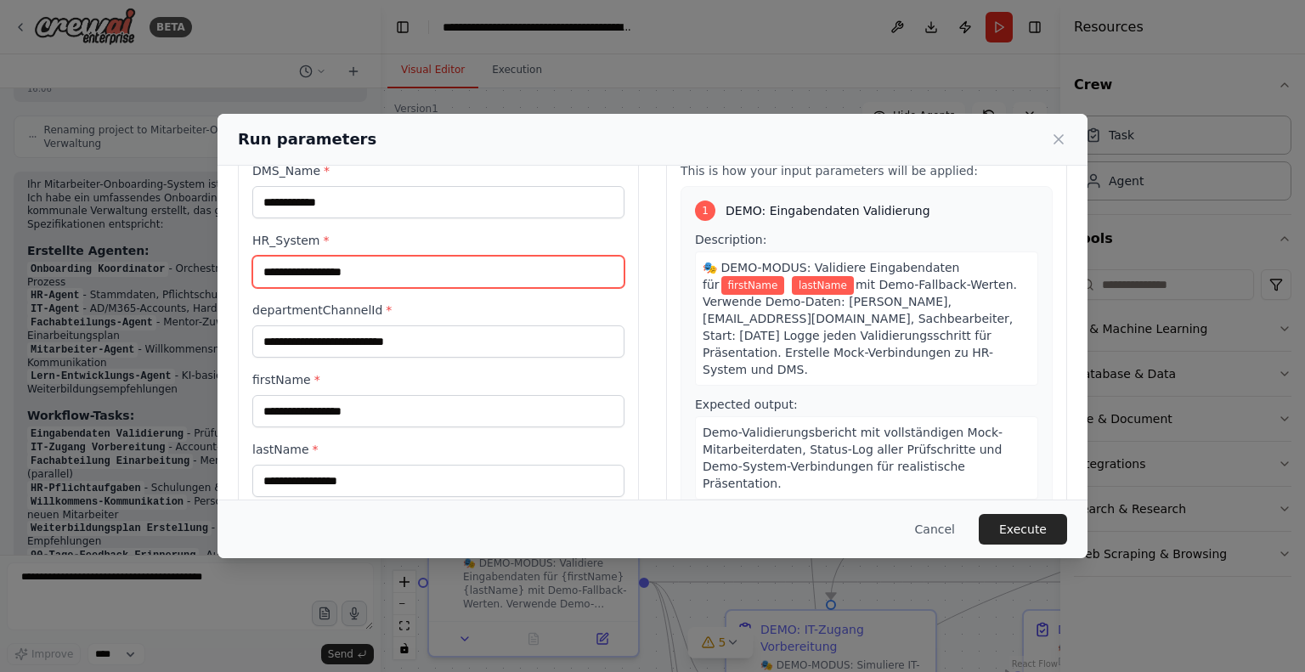
scroll to position [85, 0]
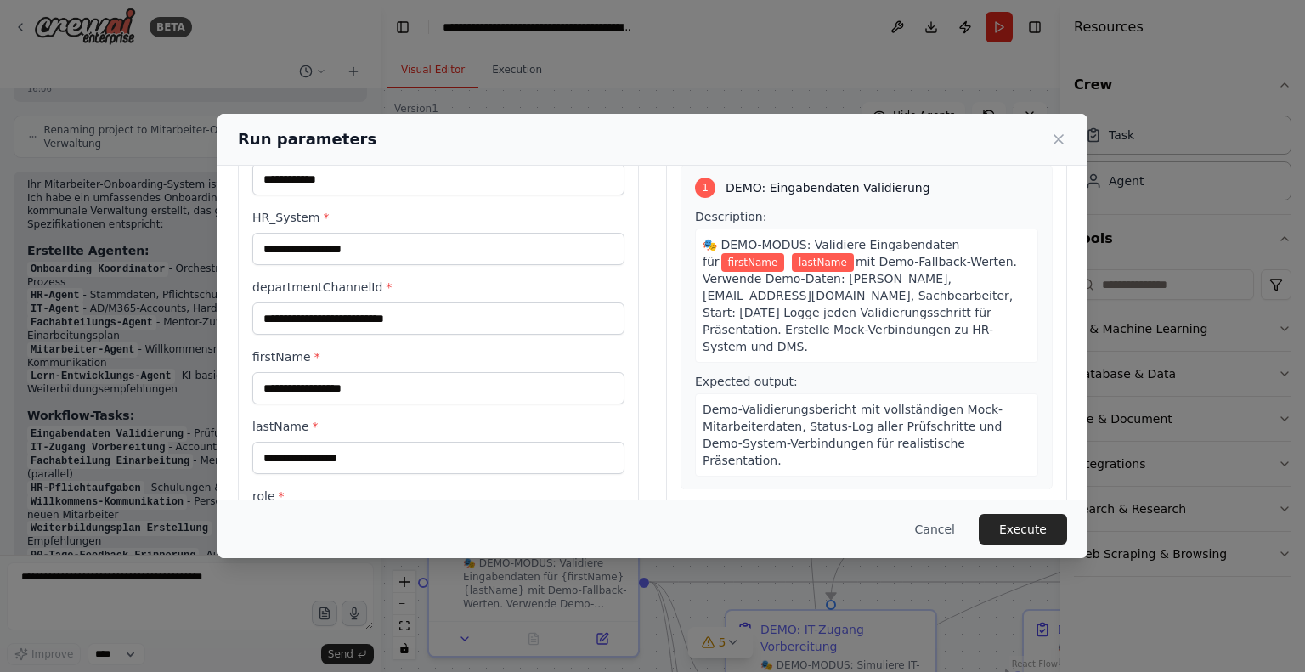
click at [462, 294] on label "departmentChannelId *" at bounding box center [438, 287] width 372 height 17
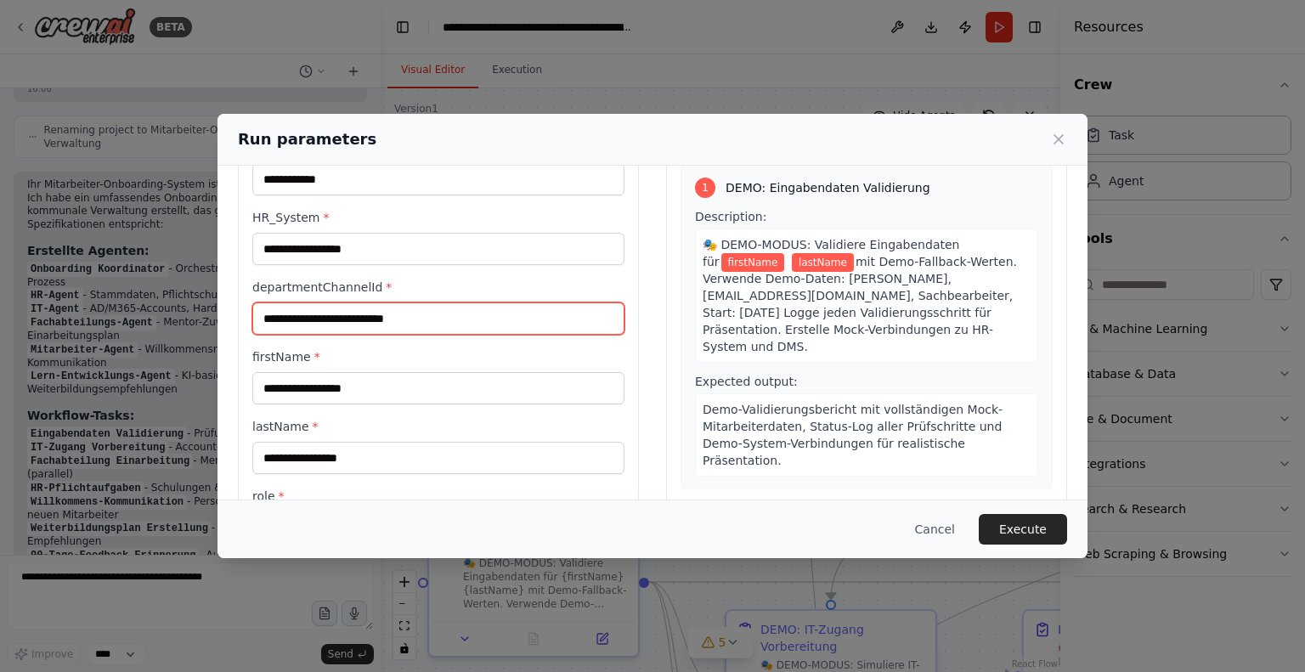
click at [462, 302] on input "departmentChannelId *" at bounding box center [438, 318] width 372 height 32
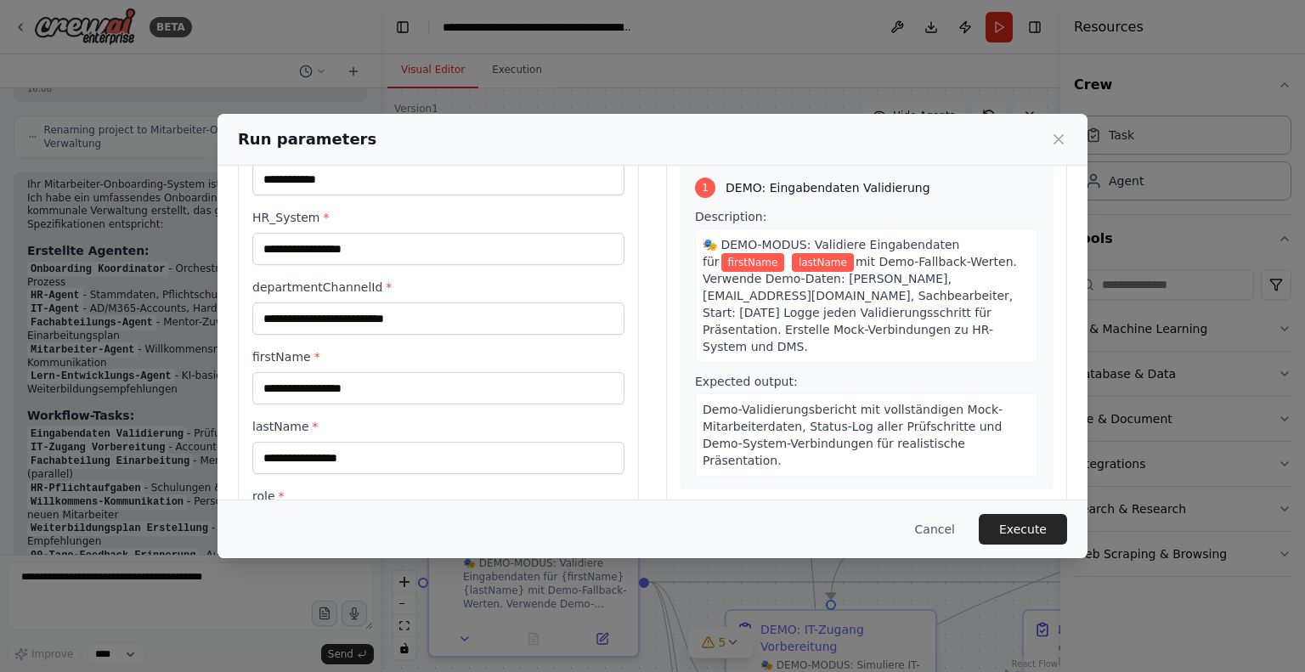
click at [454, 211] on label "HR_System *" at bounding box center [438, 217] width 372 height 17
click at [454, 233] on input "HR_System *" at bounding box center [438, 249] width 372 height 32
click at [442, 246] on input "HR_System *" at bounding box center [438, 249] width 372 height 32
